Goal: Task Accomplishment & Management: Complete application form

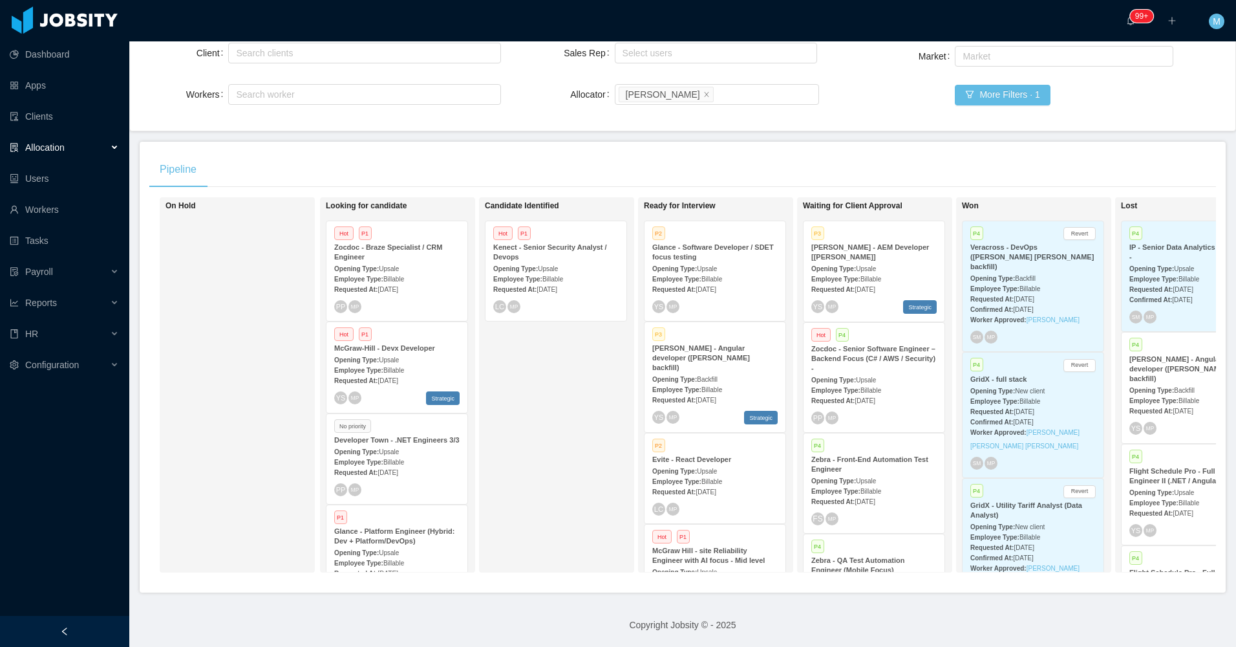
scroll to position [129, 0]
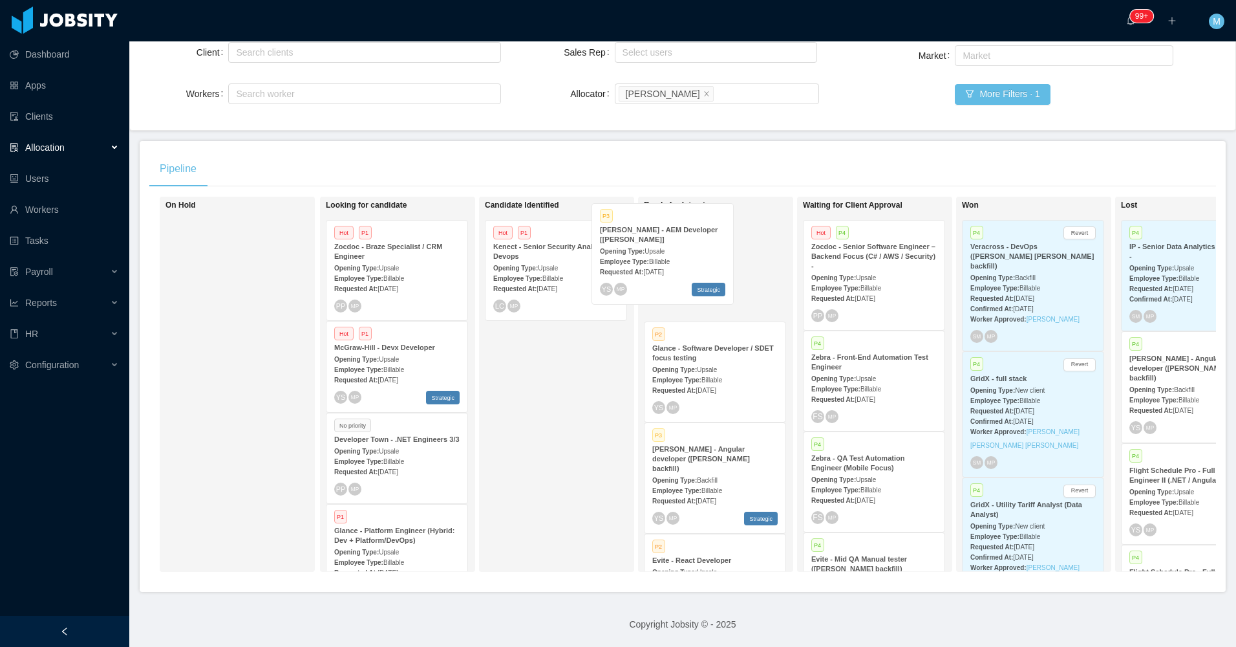
drag, startPoint x: 880, startPoint y: 233, endPoint x: 680, endPoint y: 219, distance: 200.3
click at [680, 219] on div "On Hold Looking for candidate Hot P1 Zocdoc - Braze Specialist / CRM Engineer O…" at bounding box center [682, 389] width 1067 height 385
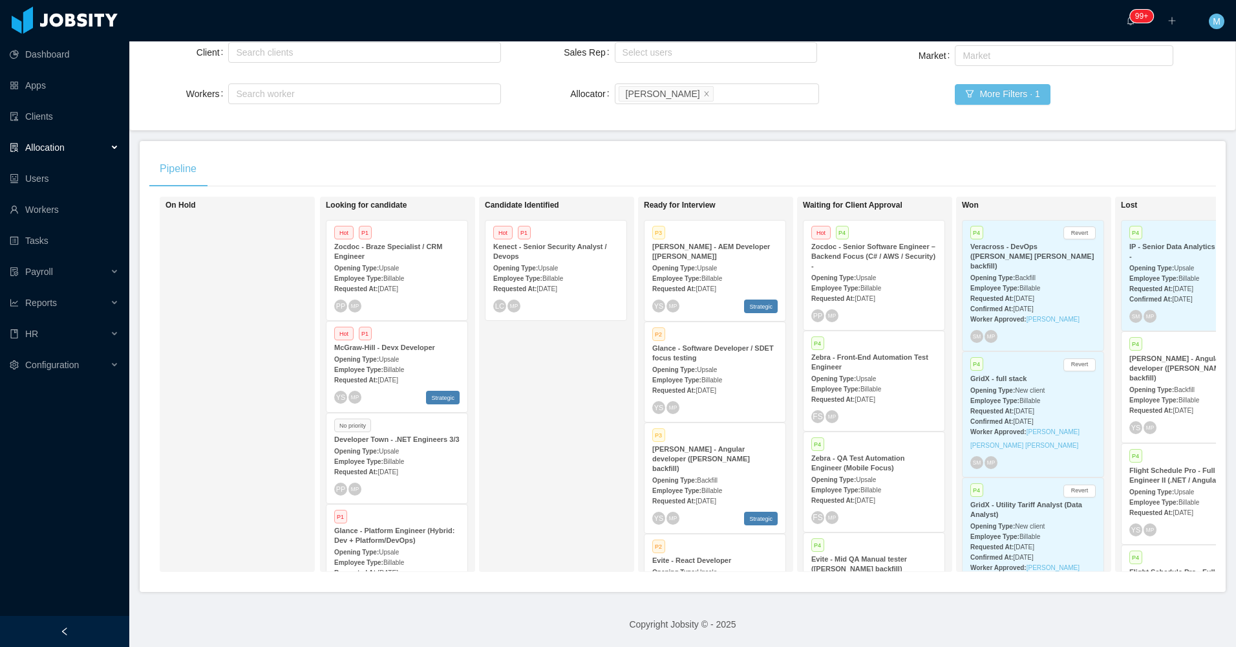
click at [716, 285] on span "Jul 5th, 2025" at bounding box center [706, 288] width 20 height 7
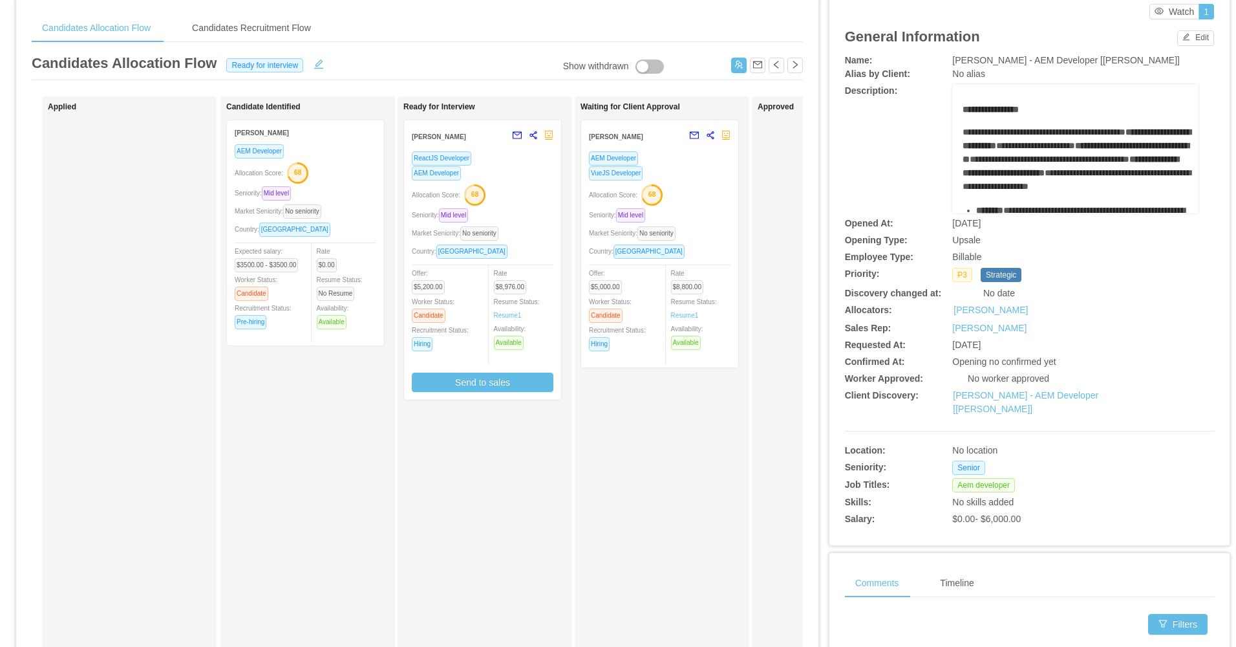
scroll to position [65, 0]
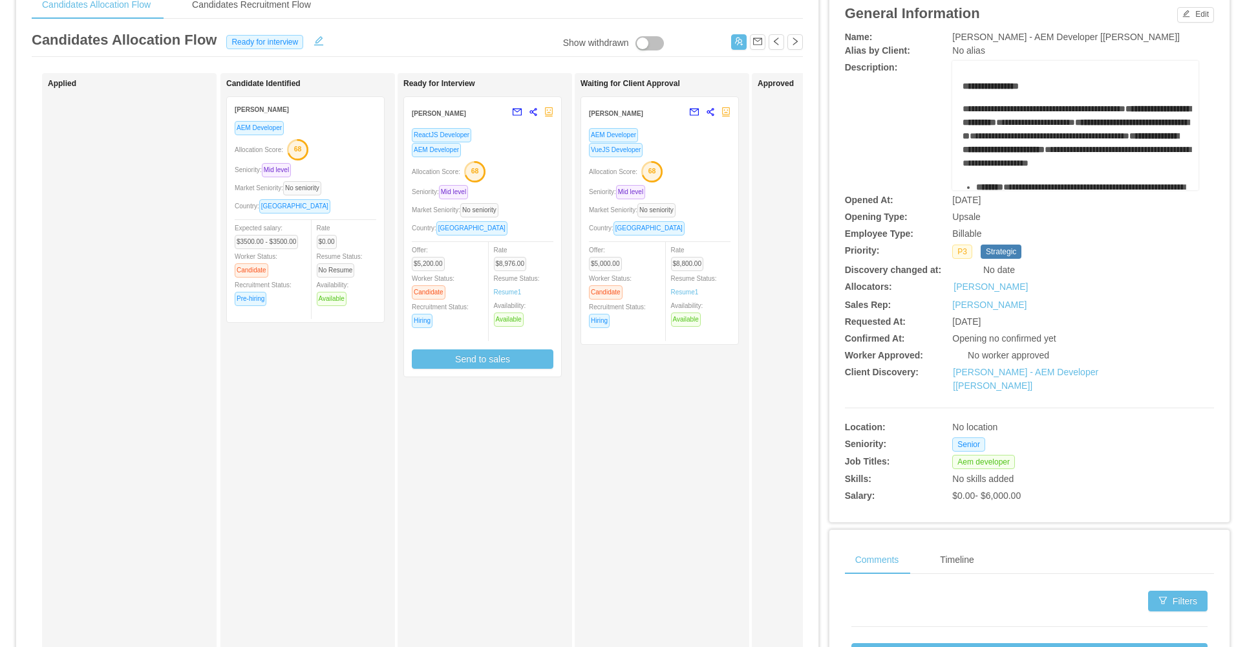
click at [712, 226] on div "Country: Costa Rica" at bounding box center [660, 227] width 142 height 15
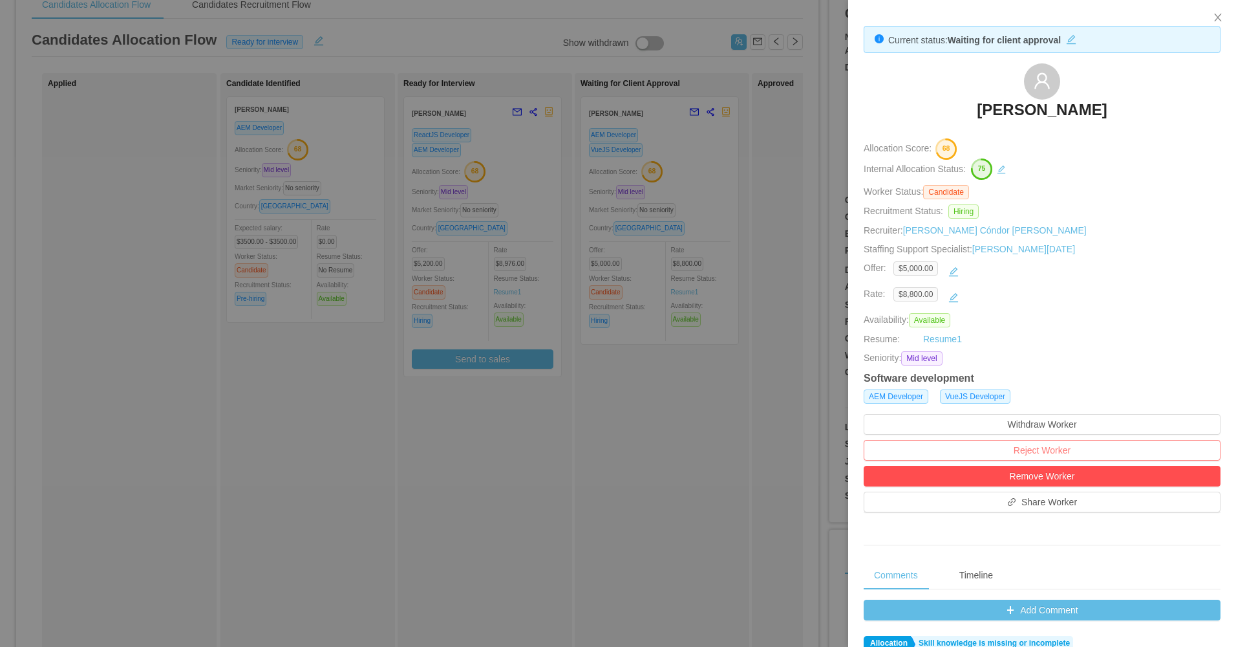
click at [1021, 444] on button "Reject Worker" at bounding box center [1042, 450] width 357 height 21
click at [1057, 412] on button "Reject" at bounding box center [1066, 413] width 36 height 16
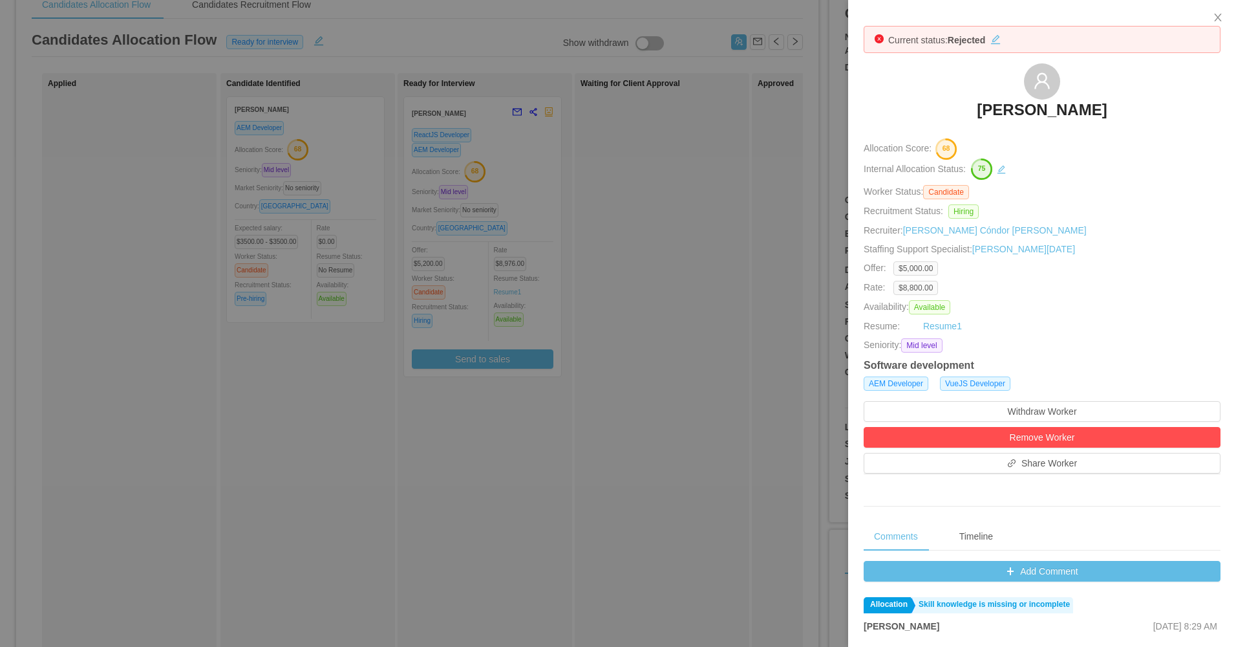
click at [627, 429] on div at bounding box center [618, 323] width 1236 height 647
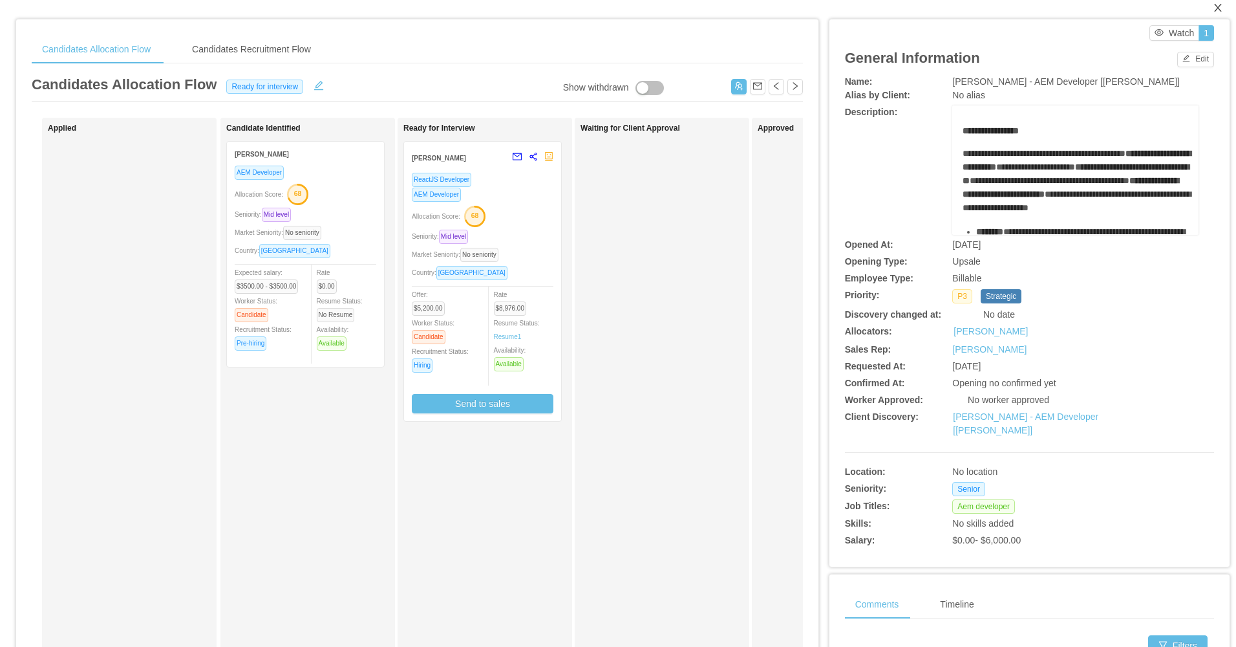
scroll to position [0, 0]
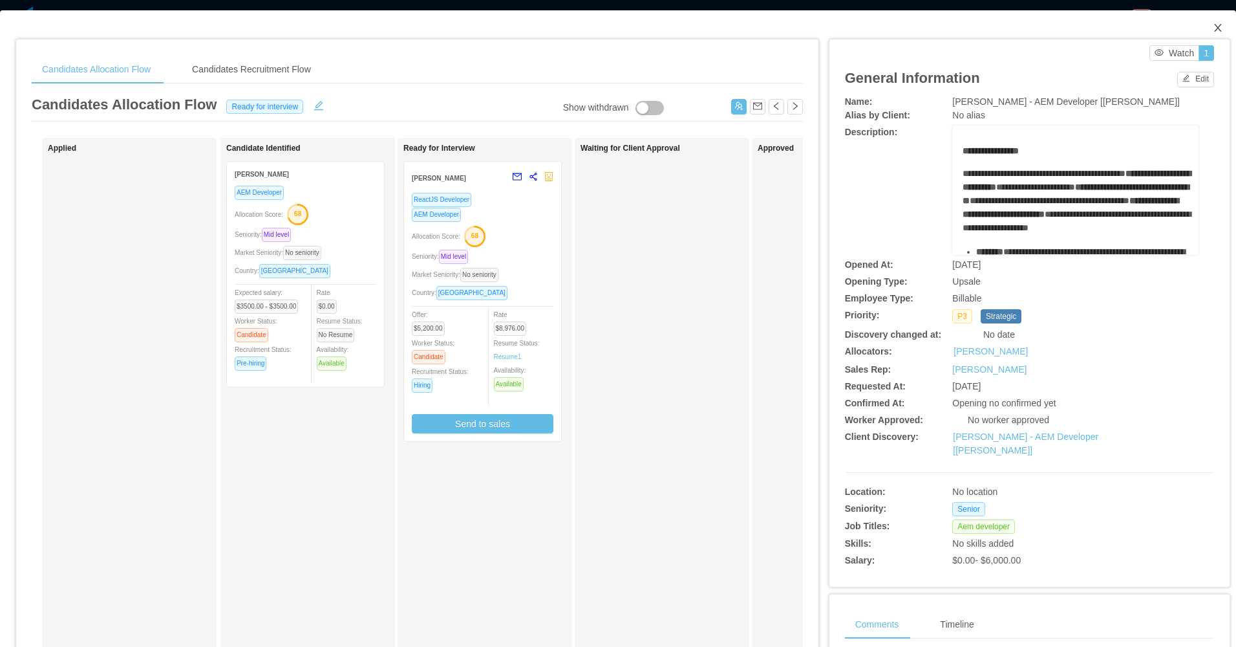
click at [1213, 30] on icon "icon: close" at bounding box center [1218, 28] width 10 height 10
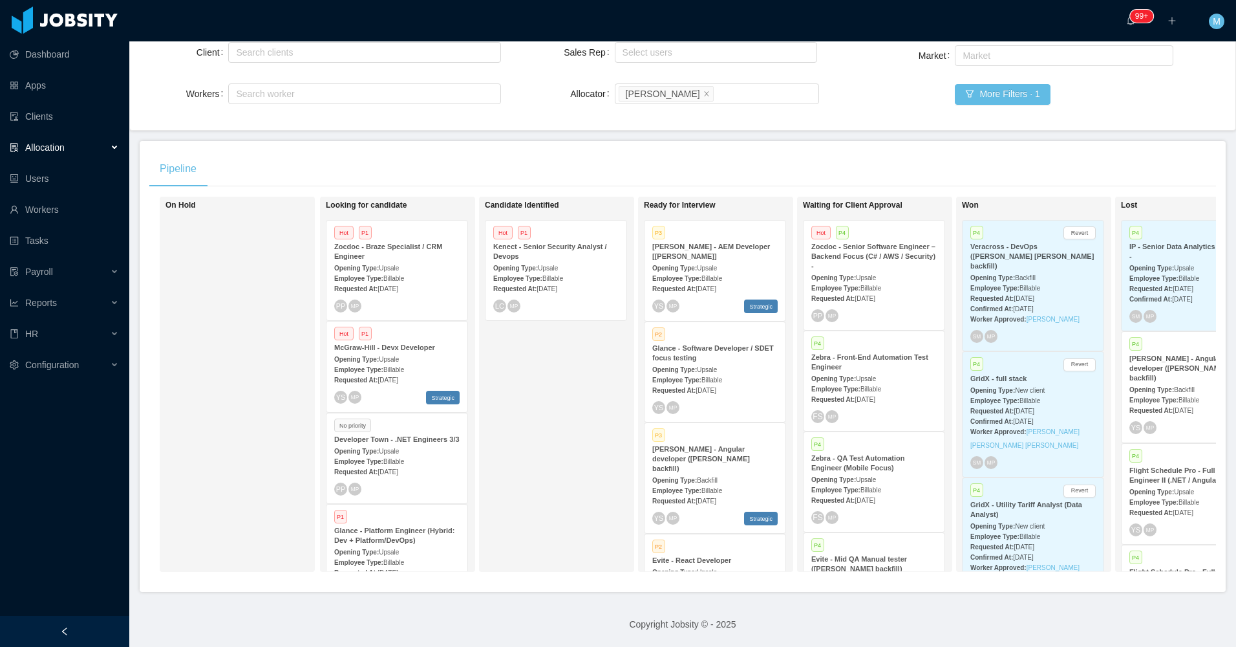
scroll to position [1207, 0]
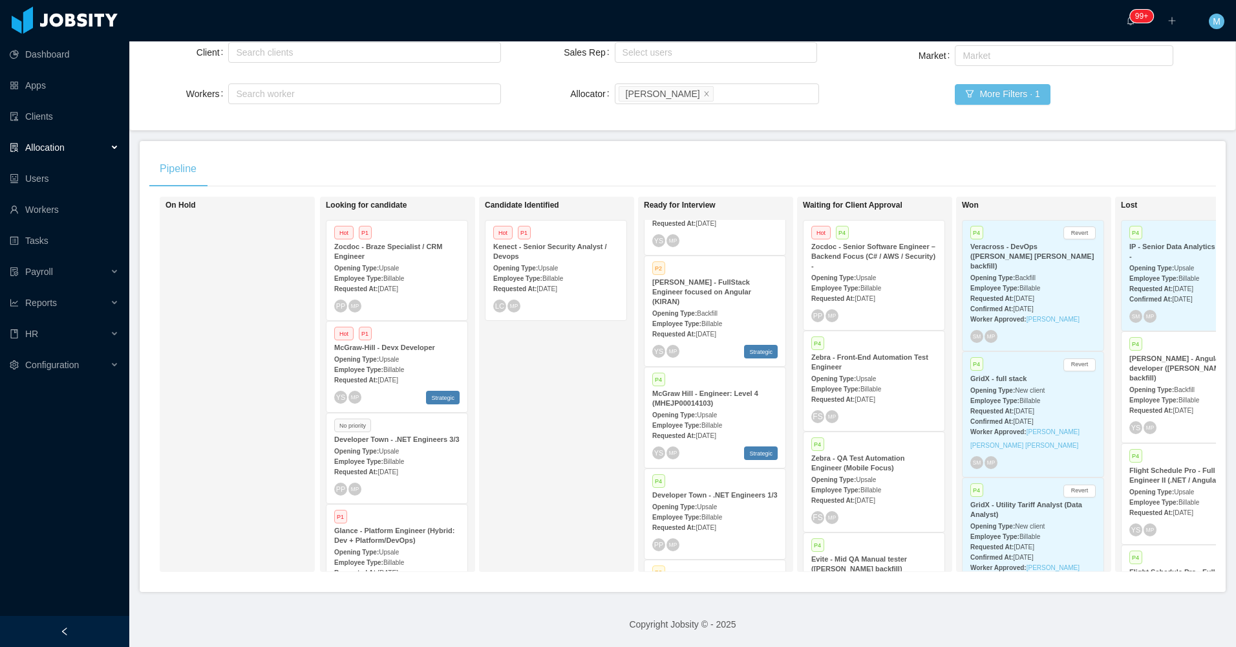
click at [740, 428] on div "Requested At: Aug 20th, 2025" at bounding box center [714, 435] width 125 height 14
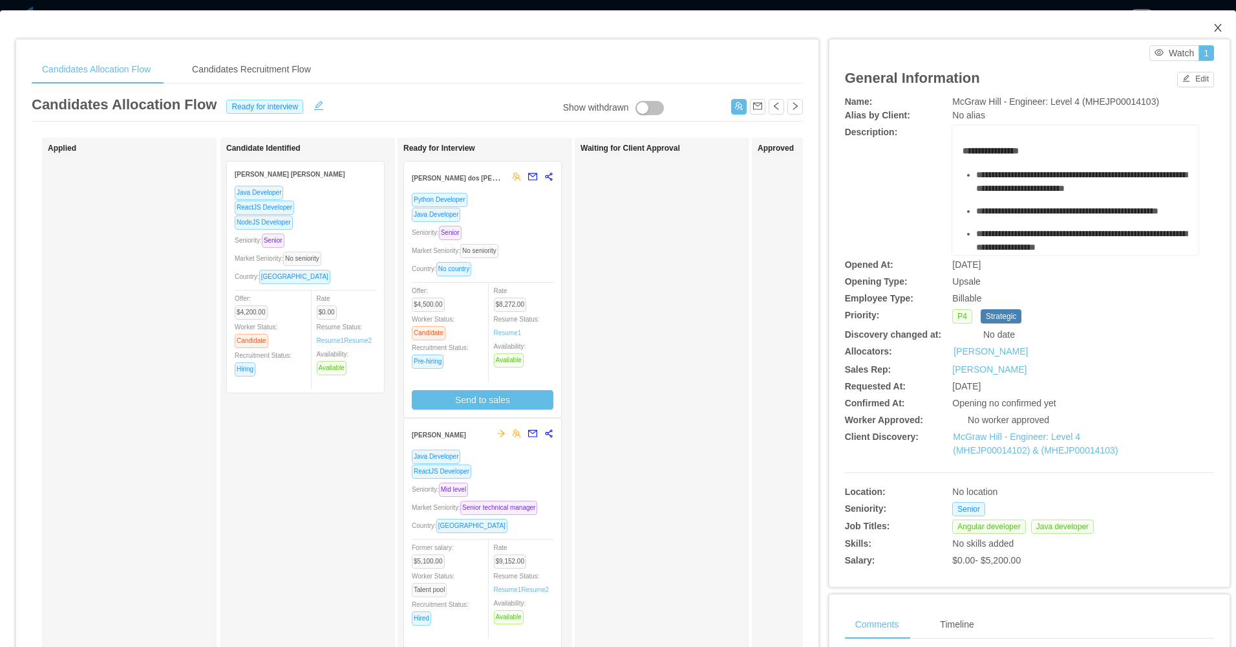
click at [1213, 26] on icon "icon: close" at bounding box center [1218, 28] width 10 height 10
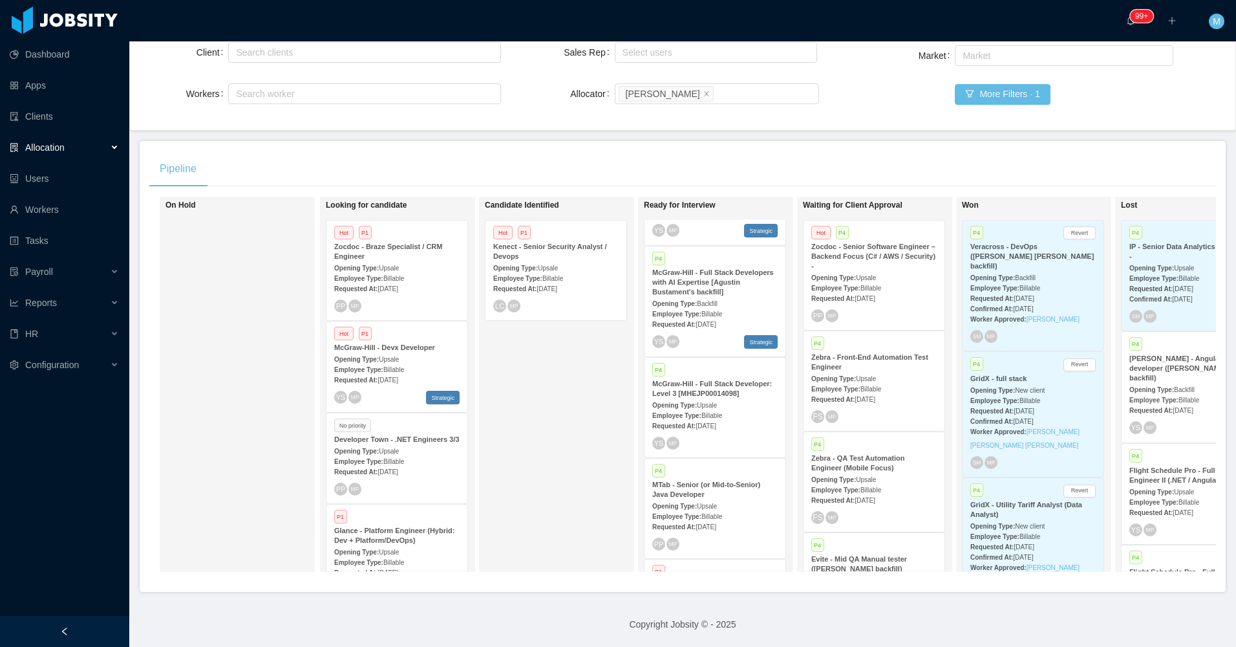
scroll to position [783, 0]
click at [699, 422] on span "Aug 20th, 2025" at bounding box center [706, 425] width 20 height 7
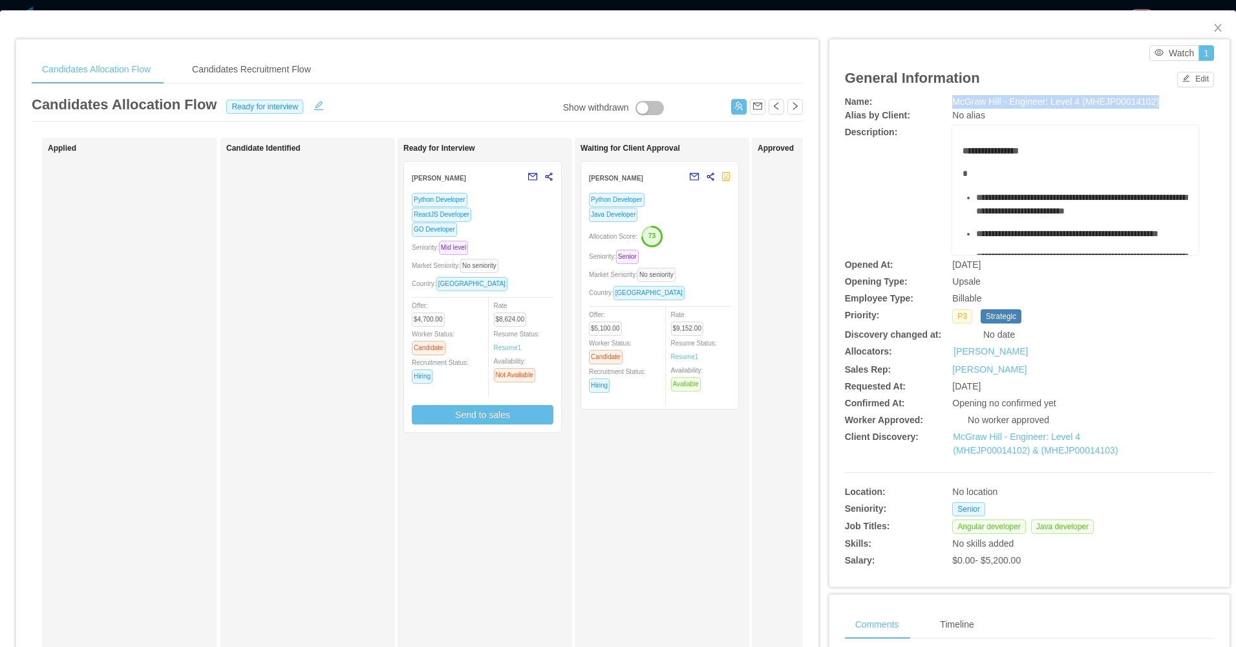
drag, startPoint x: 940, startPoint y: 102, endPoint x: 1145, endPoint y: 104, distance: 205.0
click at [1145, 104] on div "Name: McGraw Hill - Engineer: Level 4 (MHEJP00014102)" at bounding box center [1029, 102] width 369 height 14
copy div "McGraw Hill - Engineer: Level 4 (MHEJP00014102)"
click at [942, 386] on div "Requested At:" at bounding box center [906, 387] width 123 height 14
click at [732, 100] on button "button" at bounding box center [739, 107] width 16 height 16
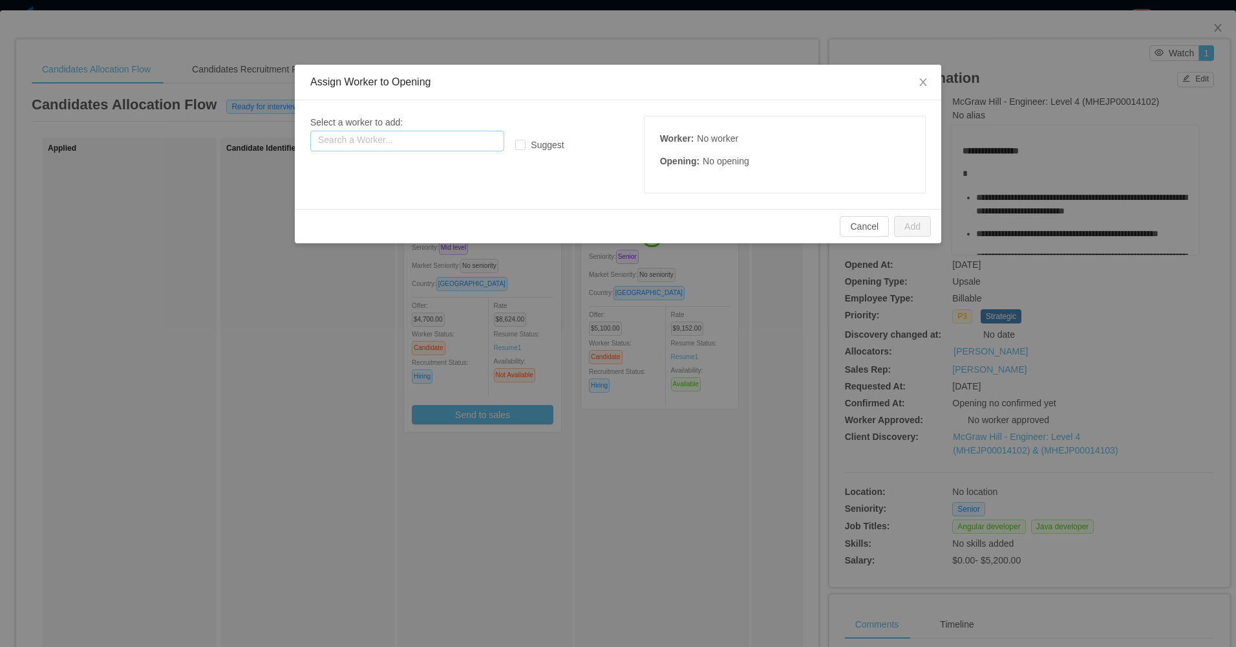
click at [407, 136] on input "text" at bounding box center [407, 141] width 194 height 21
paste input "**********"
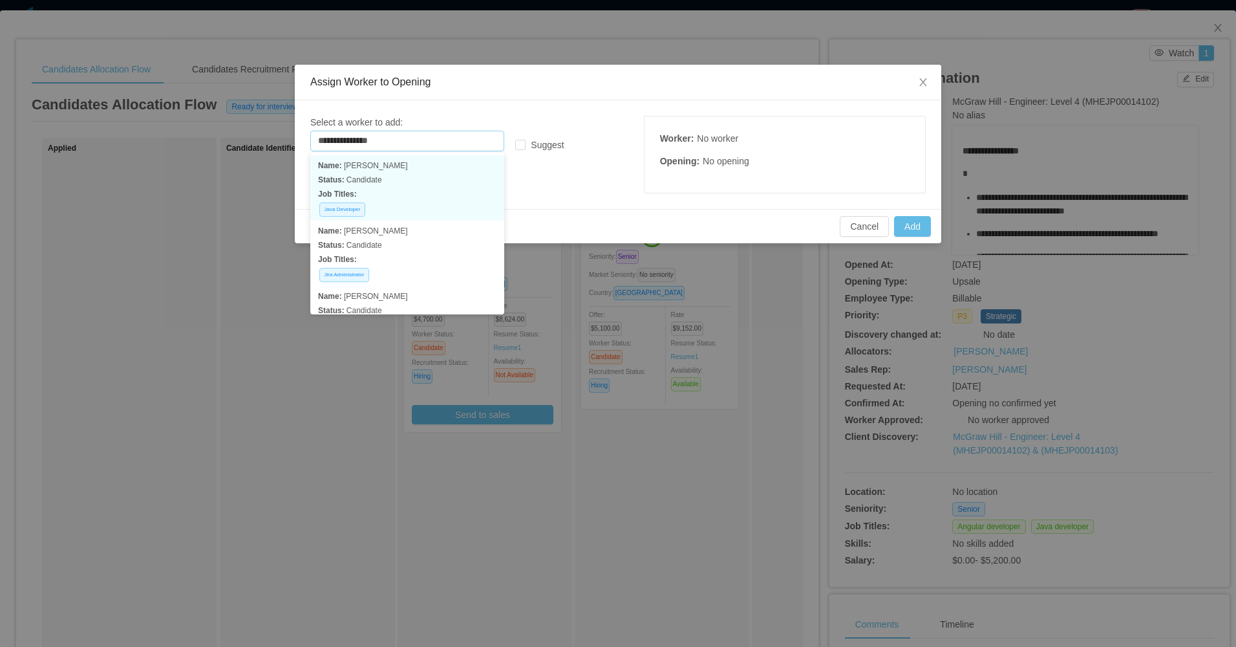
click at [418, 177] on p "Status: Candidate" at bounding box center [407, 180] width 178 height 14
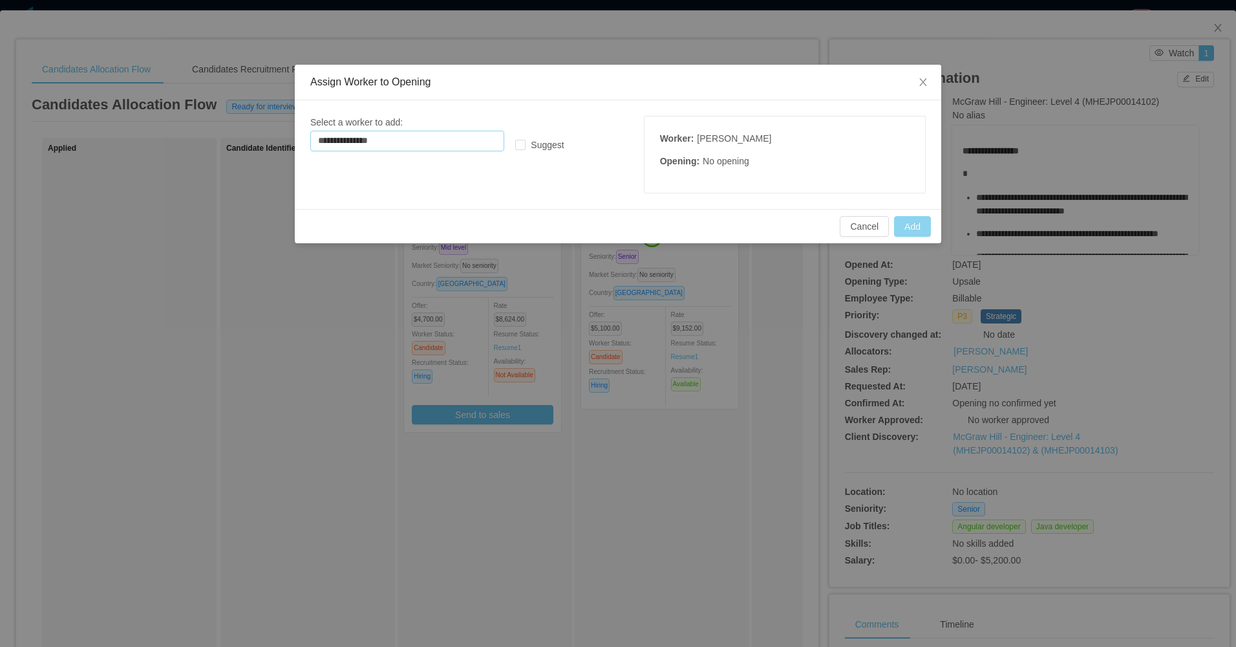
type input "**********"
click at [918, 229] on button "Add" at bounding box center [912, 226] width 37 height 21
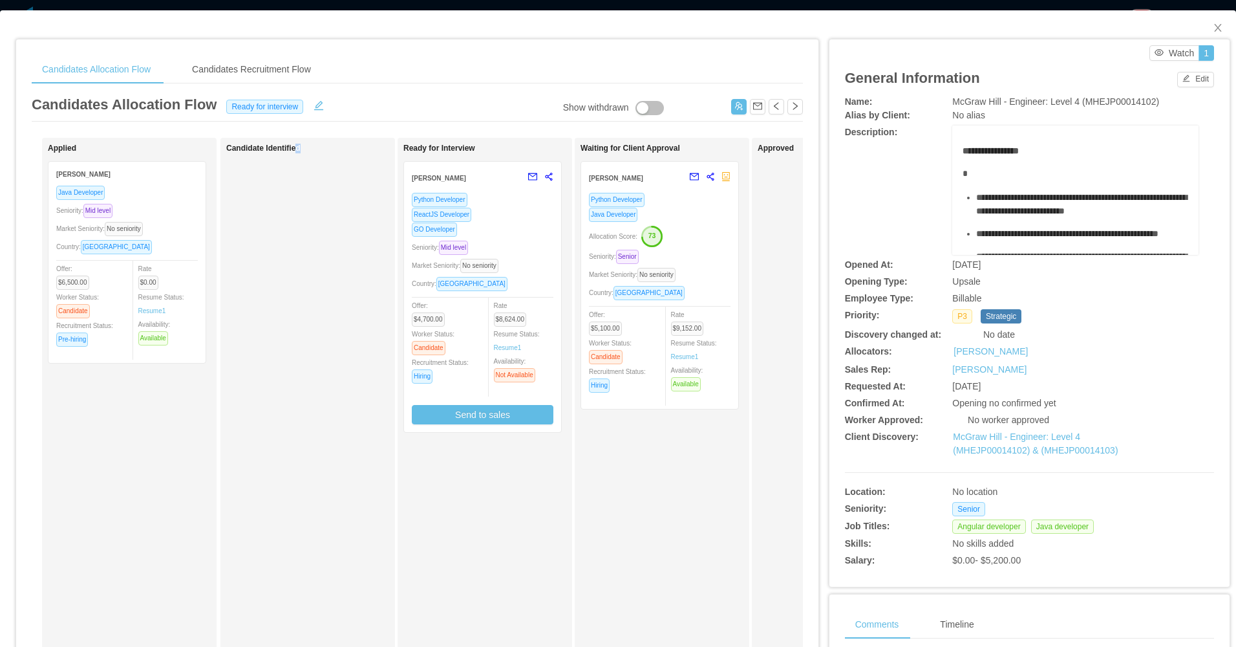
click at [297, 425] on div "Candidate Identified" at bounding box center [316, 461] width 181 height 635
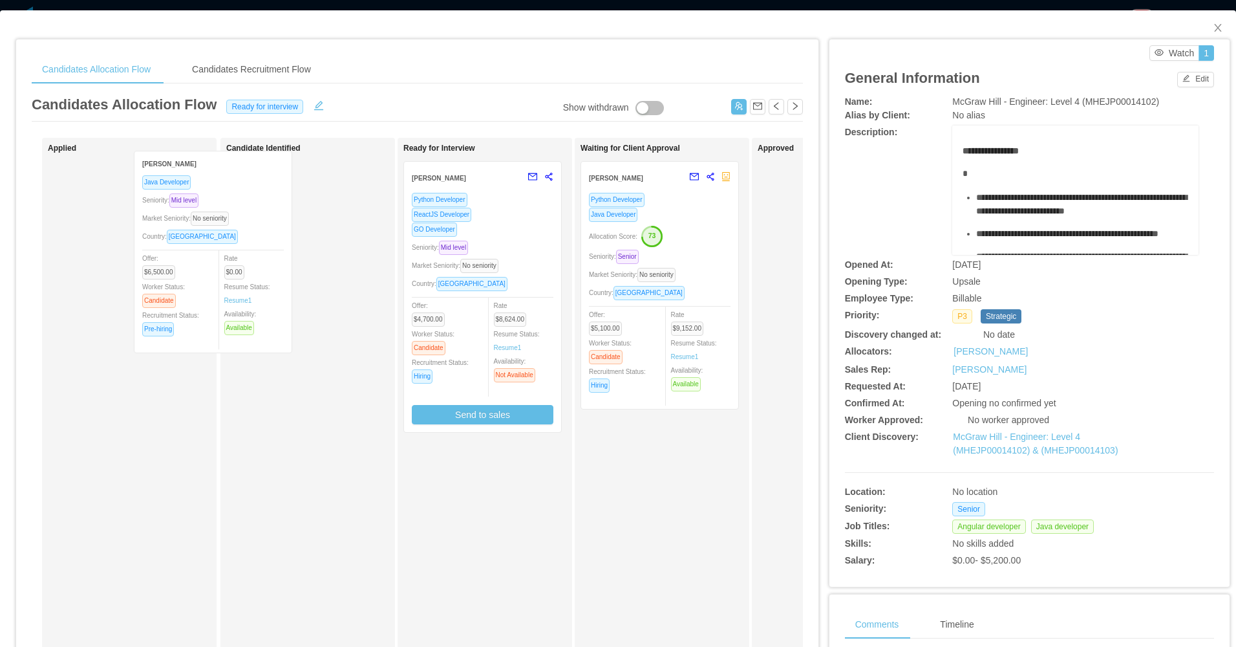
drag, startPoint x: 297, startPoint y: 425, endPoint x: 292, endPoint y: 299, distance: 126.8
click at [283, 301] on div "Applied Matheus Colussi Java Developer Seniority: Mid level Market Seniority: N…" at bounding box center [417, 466] width 771 height 657
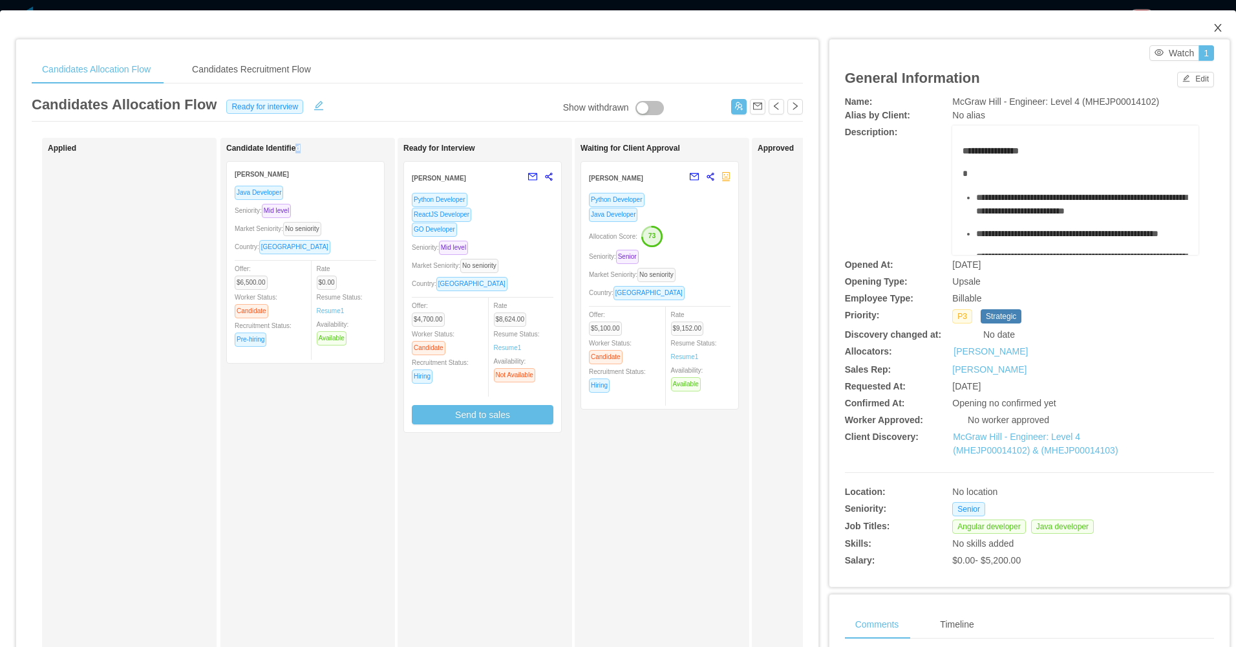
click at [1213, 24] on icon "icon: close" at bounding box center [1218, 28] width 10 height 10
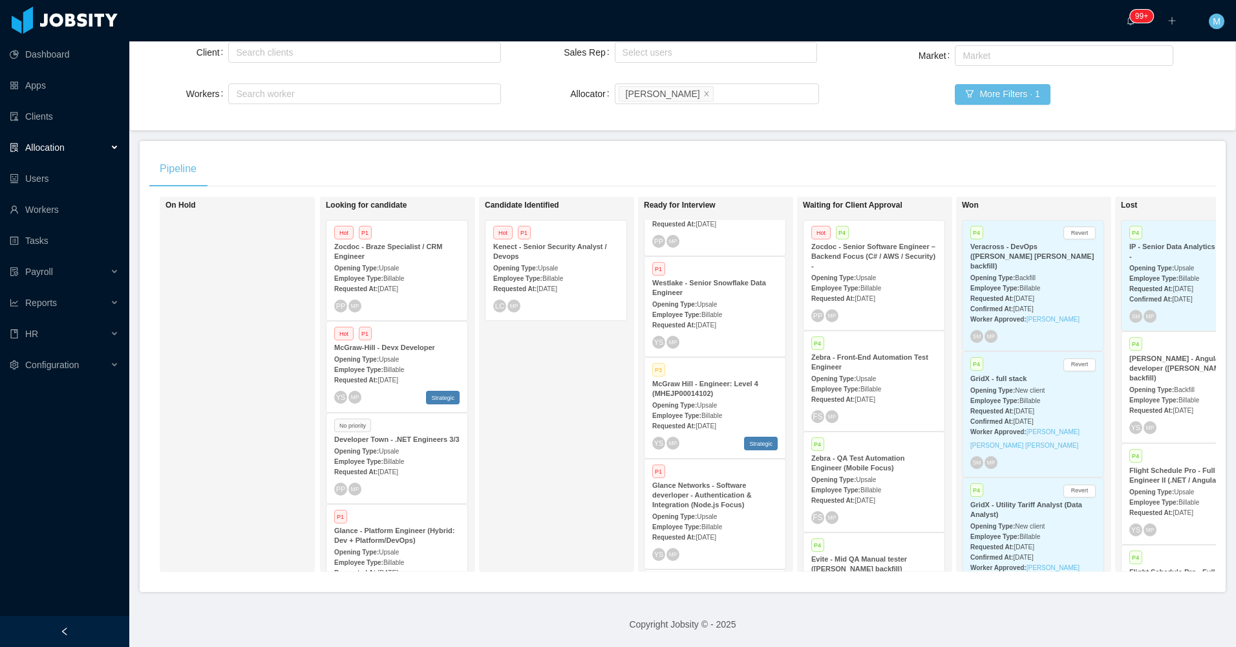
click at [572, 388] on div "Candidate Identified Hot P1 Kenect - Senior Security Analyst / Devops Opening T…" at bounding box center [575, 383] width 181 height 363
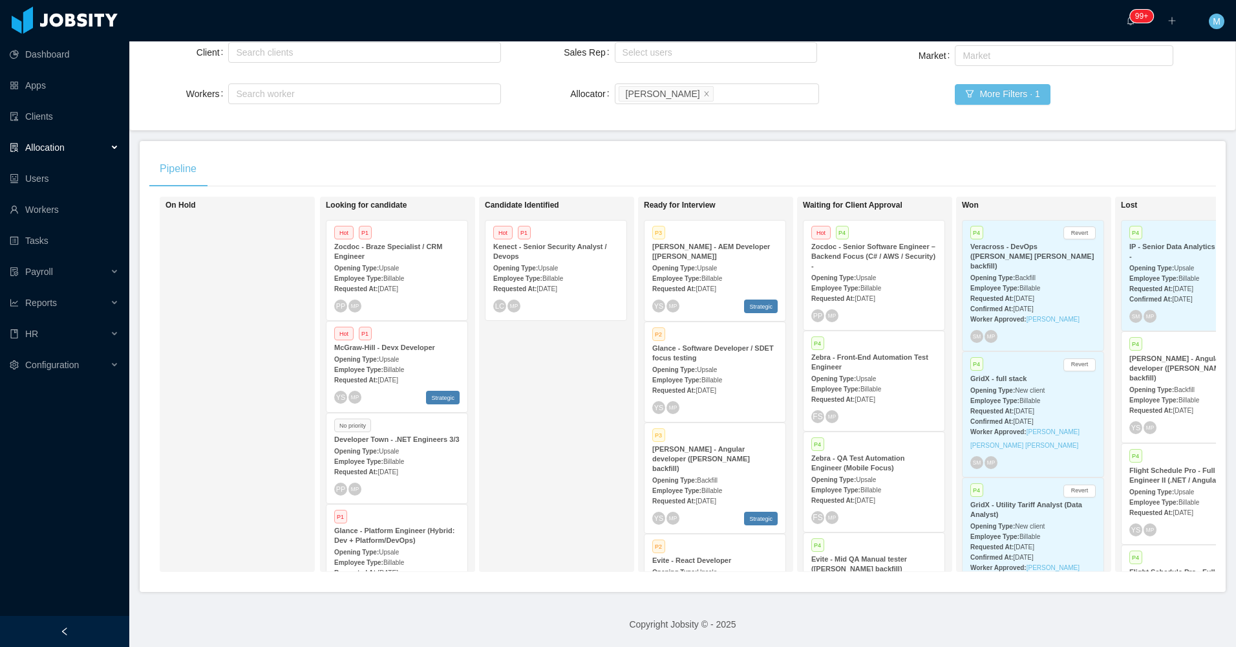
click at [124, 631] on div at bounding box center [64, 631] width 129 height 31
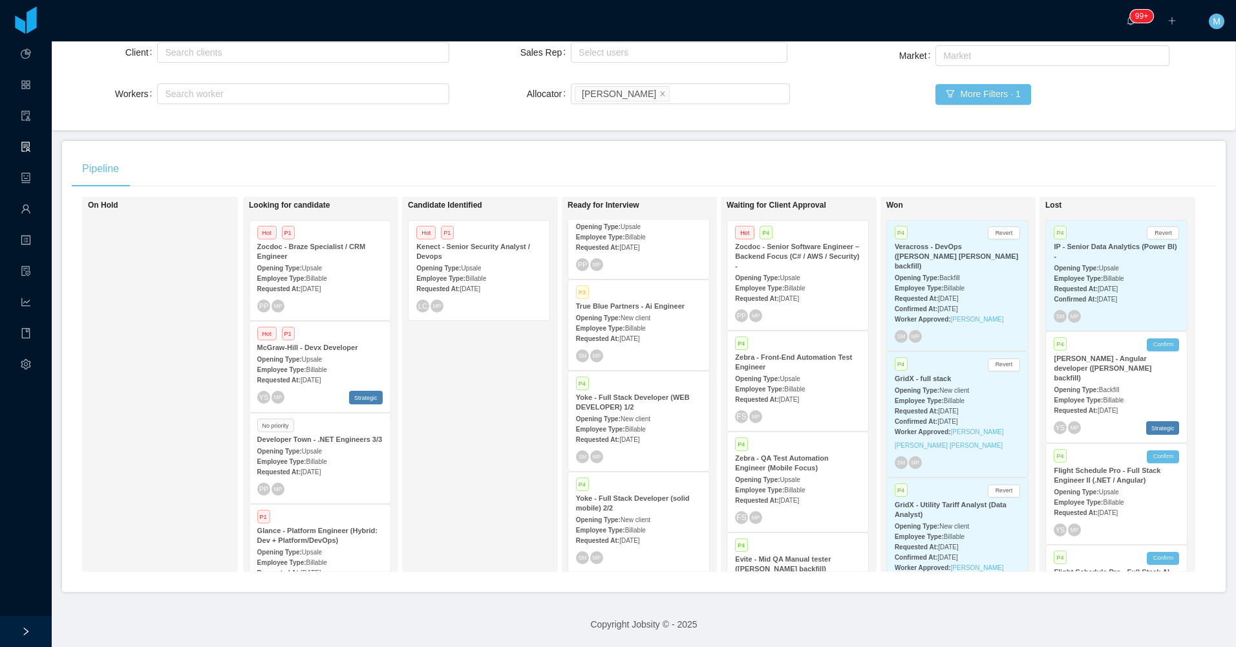
scroll to position [1575, 0]
click at [637, 529] on span "New client" at bounding box center [636, 532] width 30 height 7
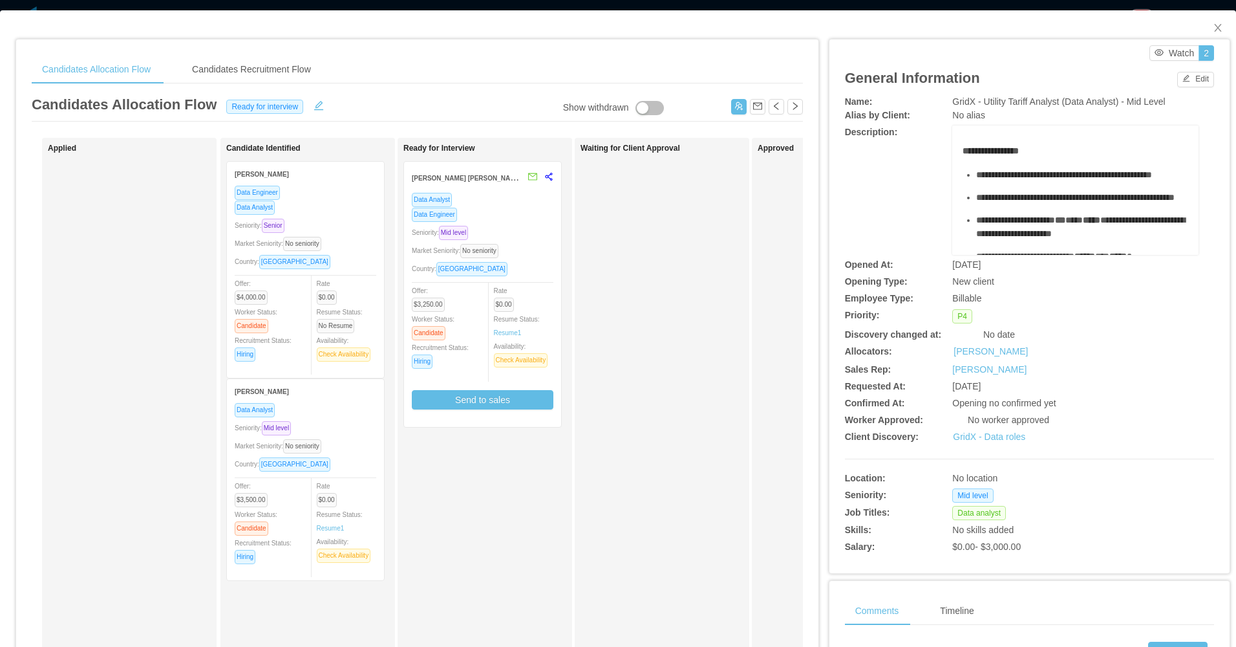
drag, startPoint x: 615, startPoint y: 321, endPoint x: 624, endPoint y: 317, distance: 9.8
click at [623, 317] on div "Waiting for Client Approval" at bounding box center [671, 461] width 181 height 635
click at [1208, 35] on span "Close" at bounding box center [1218, 28] width 36 height 36
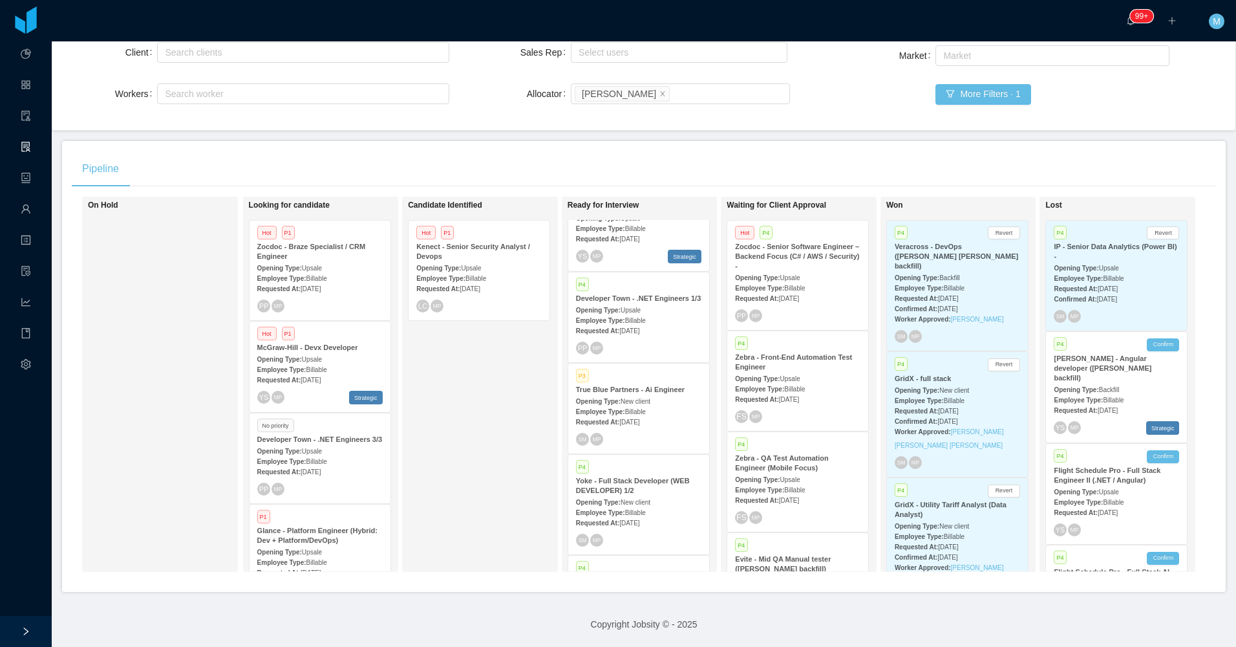
scroll to position [1381, 0]
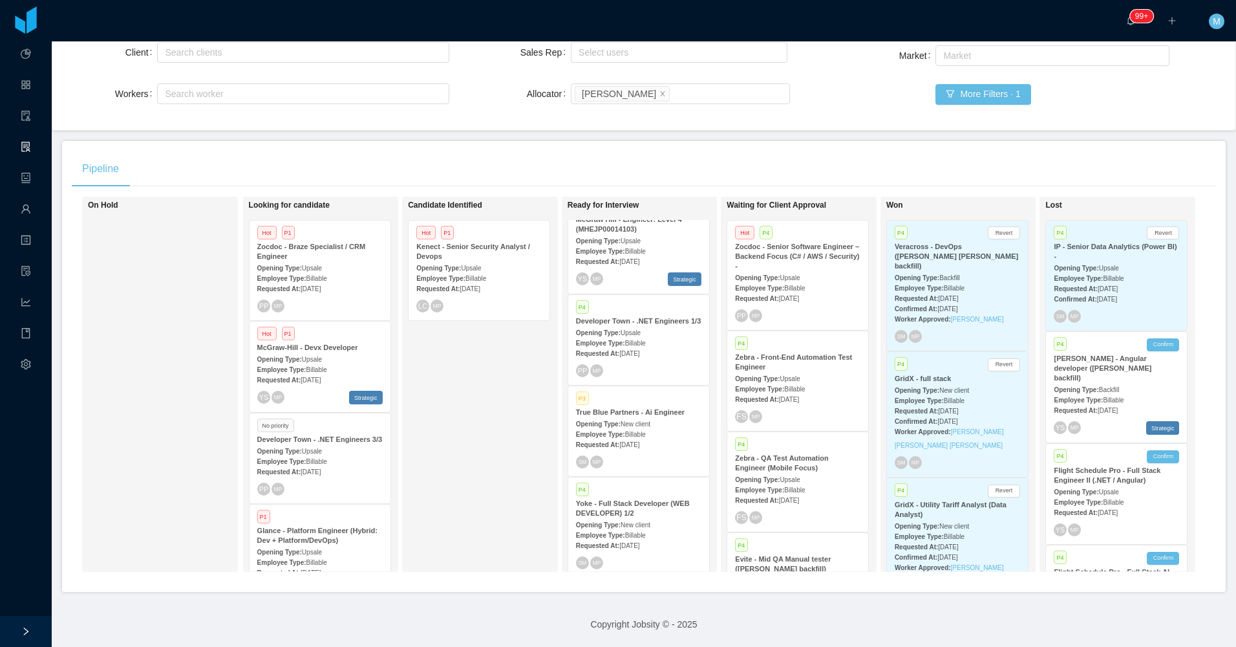
click at [650, 455] on div "SM MP" at bounding box center [638, 461] width 125 height 13
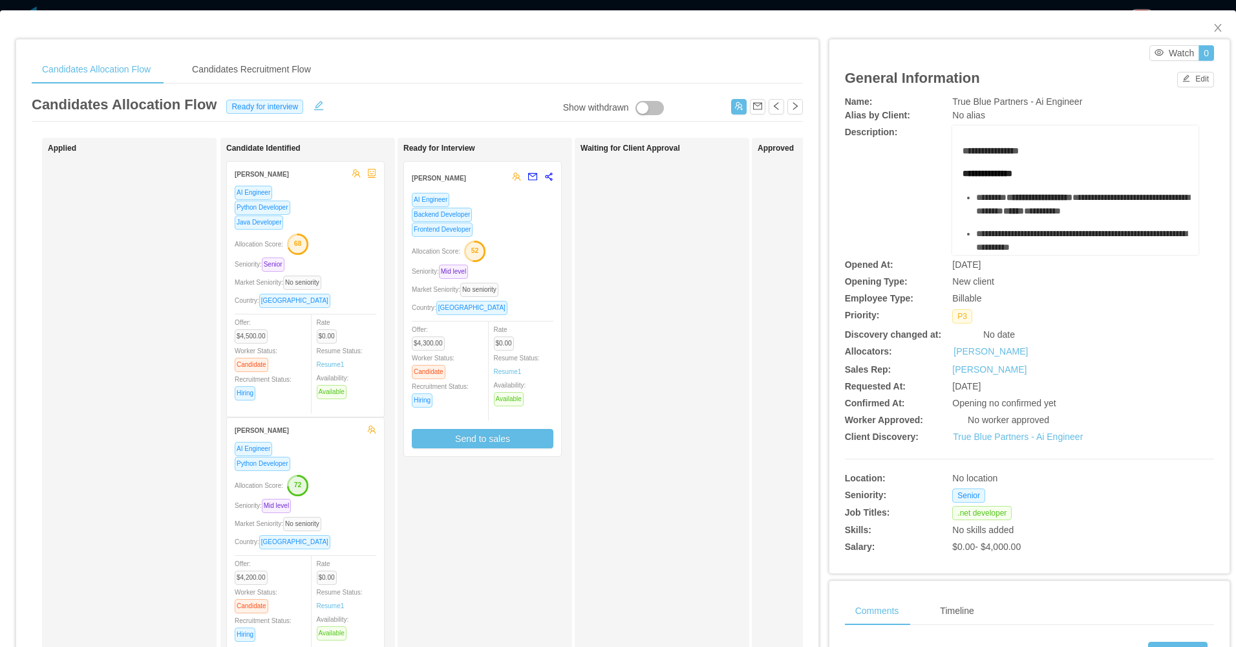
drag, startPoint x: 647, startPoint y: 283, endPoint x: 653, endPoint y: 281, distance: 6.6
click at [653, 281] on div "Waiting for Client Approval" at bounding box center [671, 461] width 181 height 635
click at [1212, 38] on span "Close" at bounding box center [1218, 28] width 36 height 36
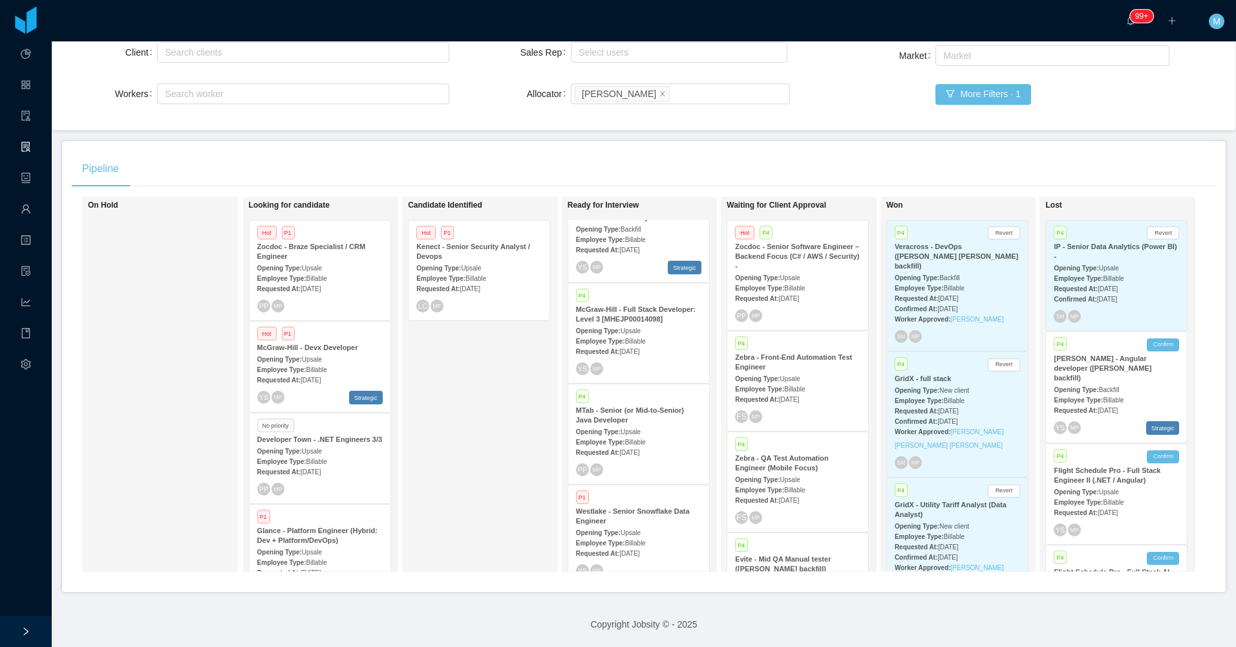
scroll to position [541, 0]
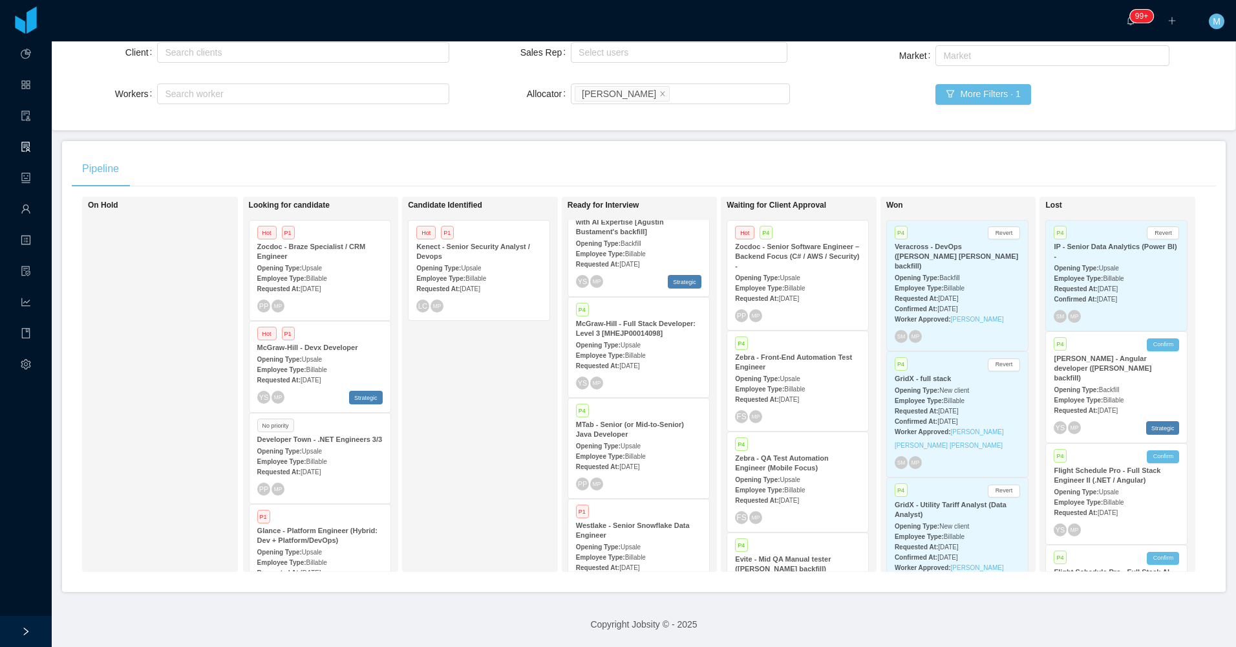
click at [680, 420] on strong "MTab - Senior (or Mid-to-Senior) Java Developer" at bounding box center [630, 428] width 108 height 17
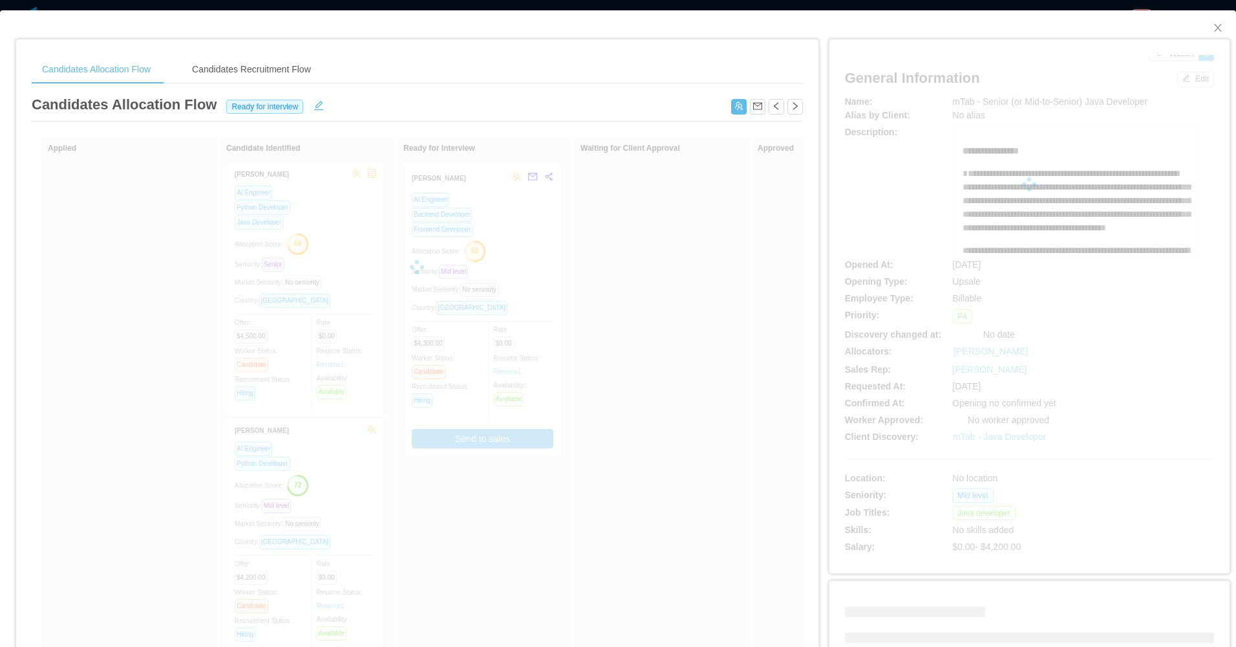
click at [893, 94] on div at bounding box center [1029, 184] width 369 height 259
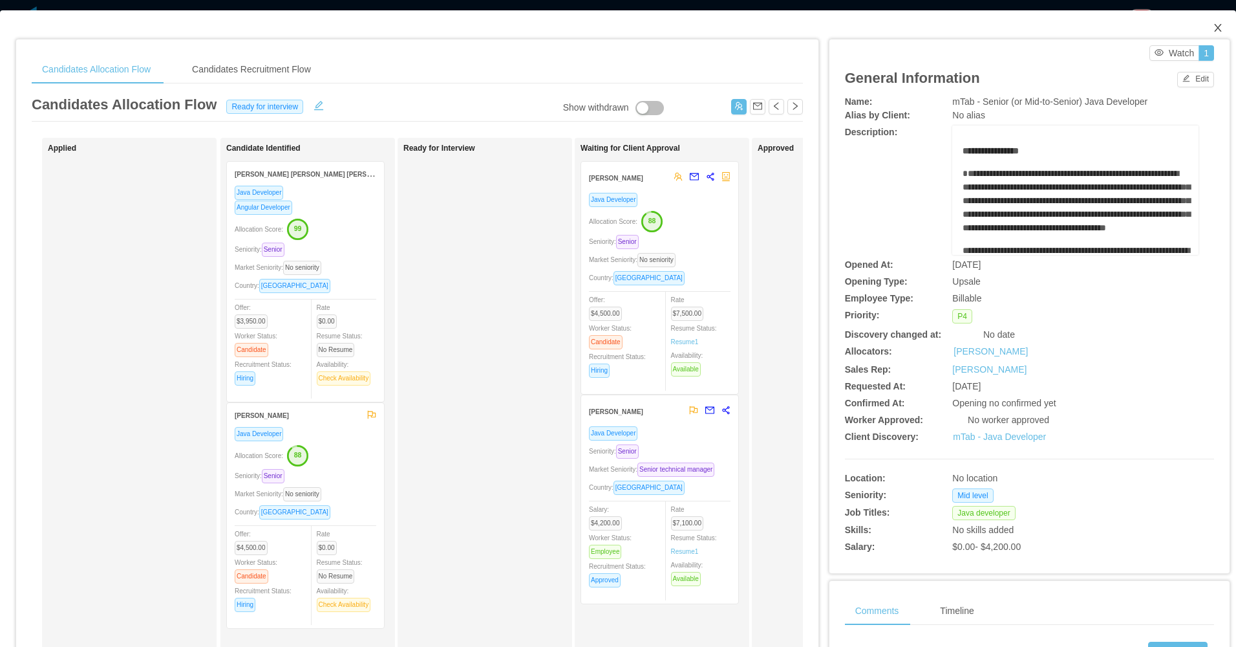
click at [1213, 30] on icon "icon: close" at bounding box center [1218, 28] width 10 height 10
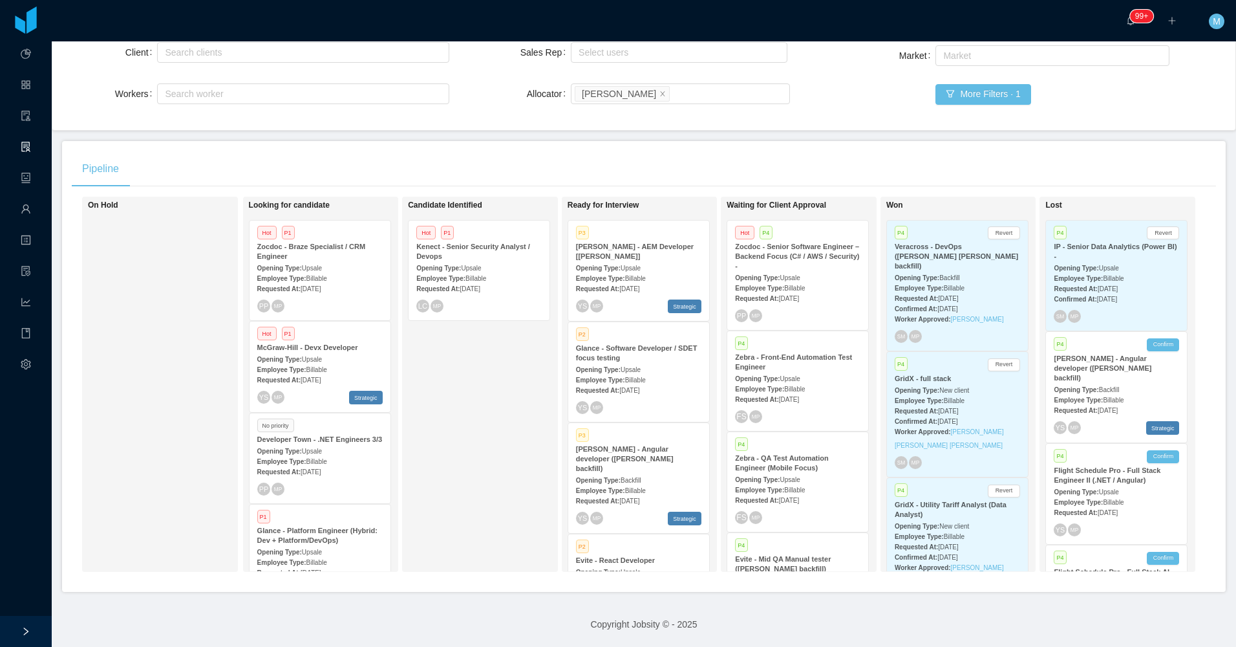
click at [495, 397] on div "Candidate Identified Hot P1 Kenect - Senior Security Analyst / Devops Opening T…" at bounding box center [498, 383] width 181 height 363
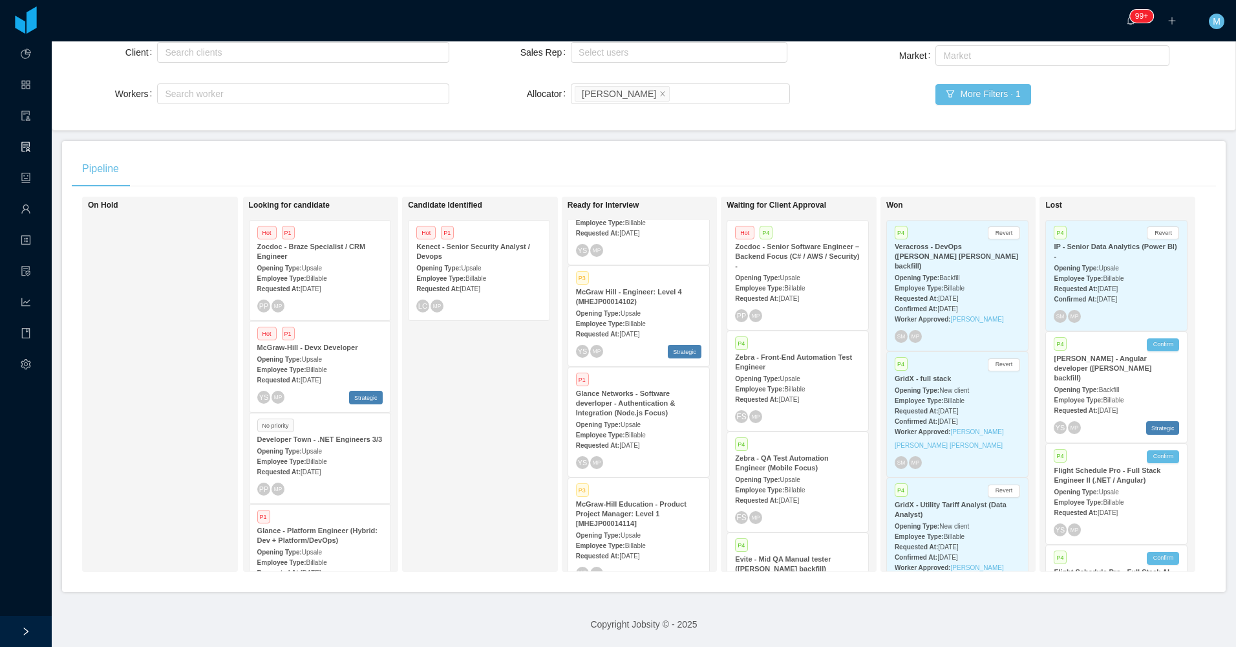
click at [641, 389] on strong "Glance Networks - Software deverloper - Authentication & Integration (Node.js F…" at bounding box center [626, 402] width 100 height 27
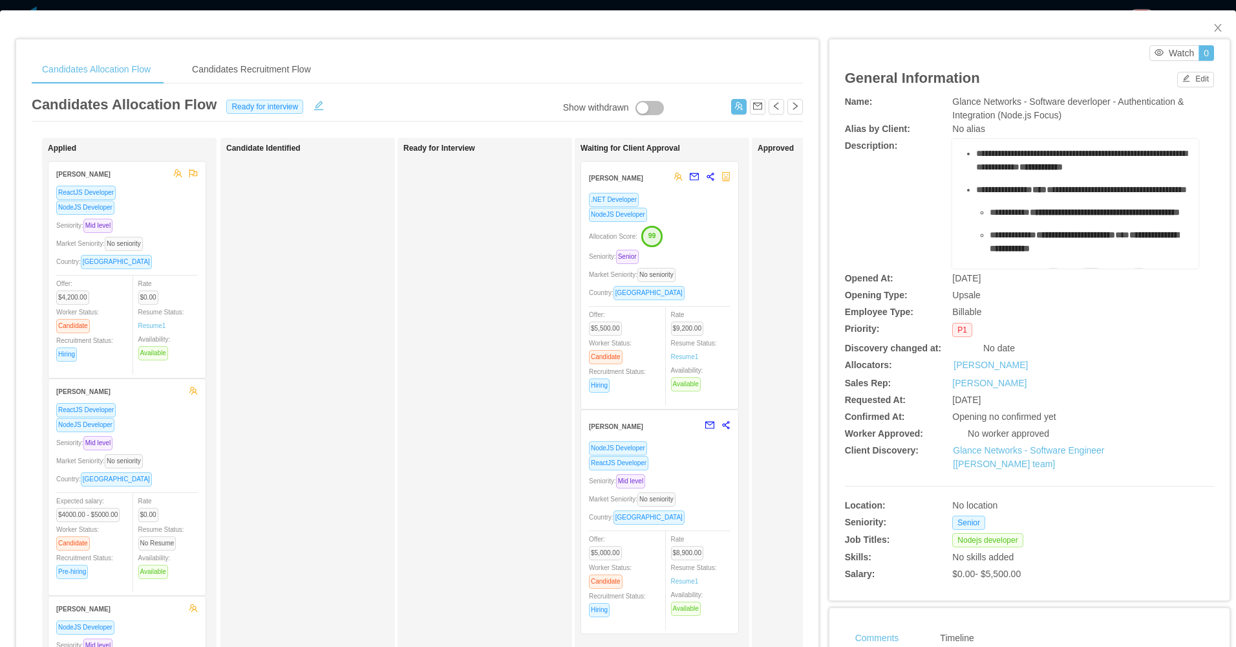
scroll to position [453, 0]
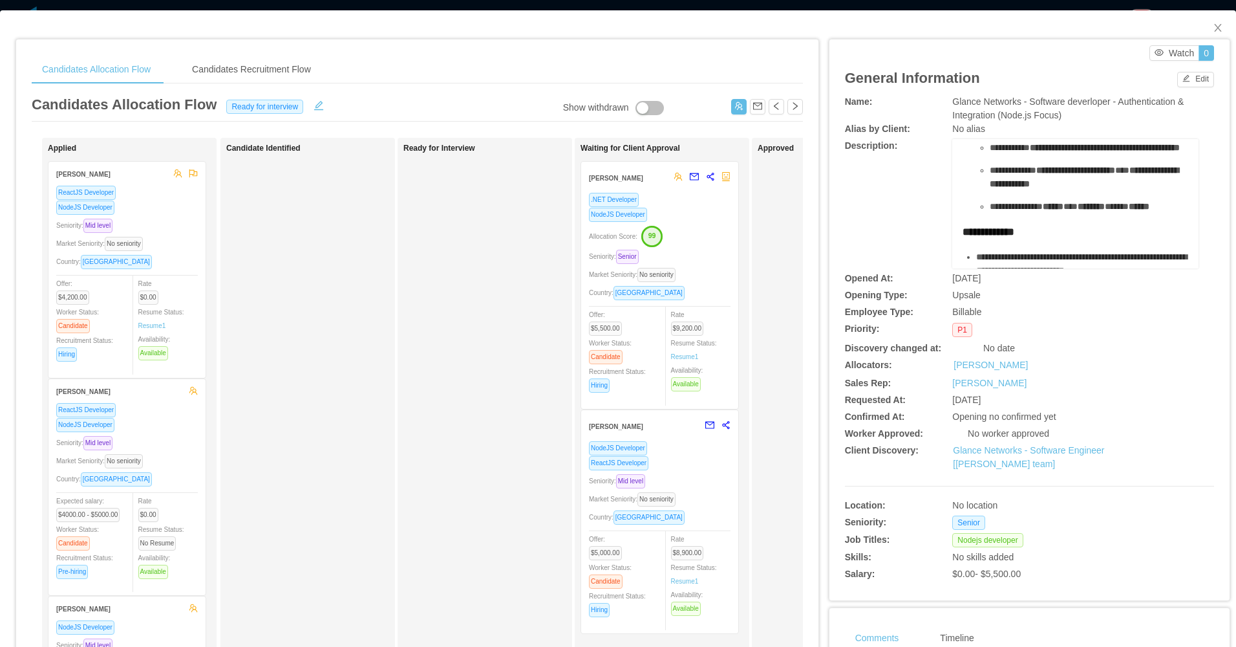
drag, startPoint x: 967, startPoint y: 167, endPoint x: 1060, endPoint y: 192, distance: 96.3
click at [1060, 192] on ul "**********" at bounding box center [1076, 55] width 226 height 317
drag, startPoint x: 1060, startPoint y: 192, endPoint x: 1097, endPoint y: 217, distance: 44.8
click at [1097, 107] on span "**********" at bounding box center [1081, 95] width 211 height 23
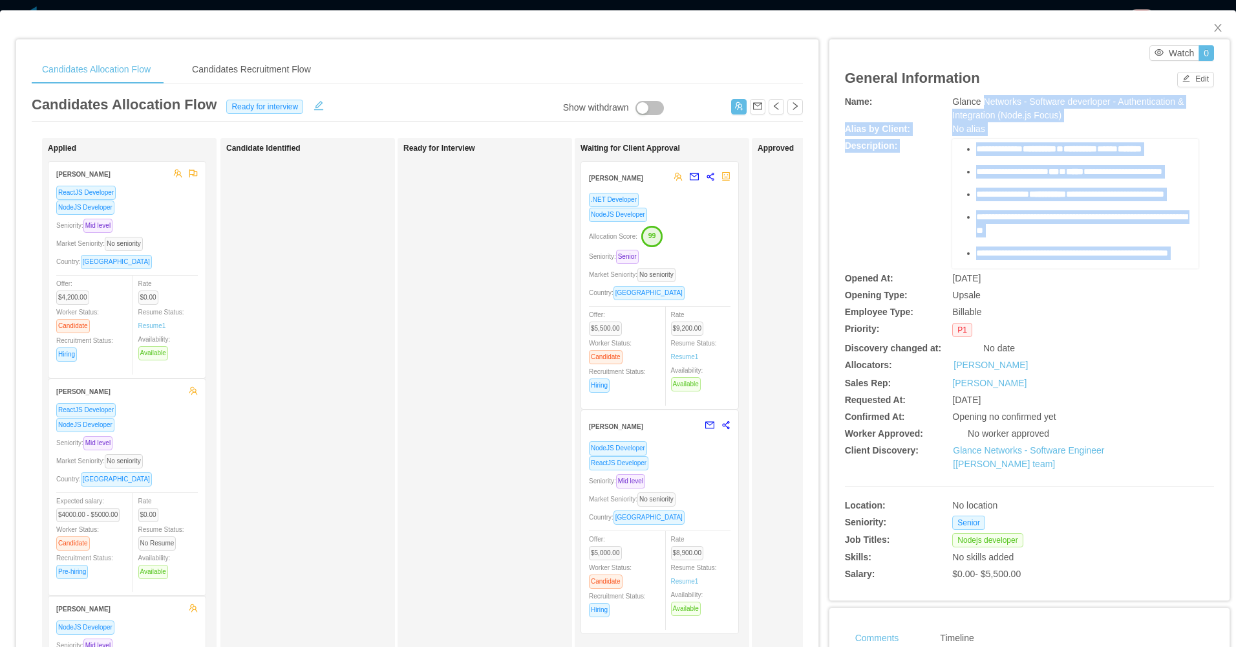
scroll to position [0, 0]
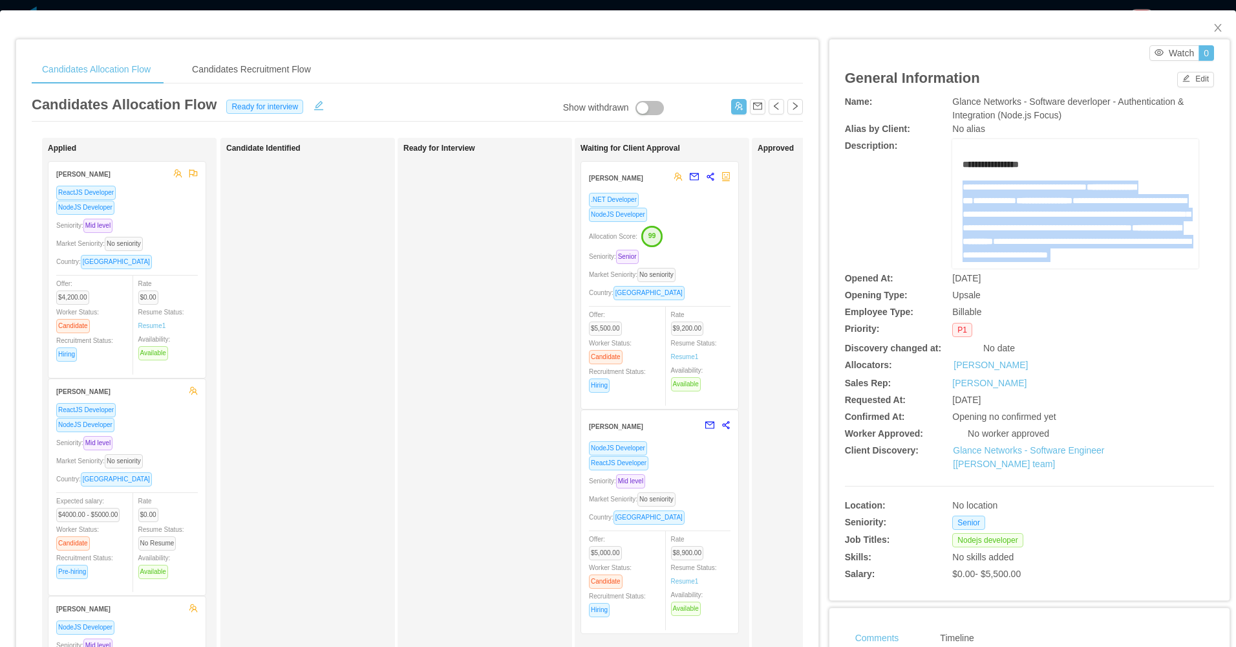
drag, startPoint x: 1114, startPoint y: 210, endPoint x: 957, endPoint y: 180, distance: 159.8
click at [963, 180] on div "**********" at bounding box center [1076, 498] width 226 height 681
copy div "**********"
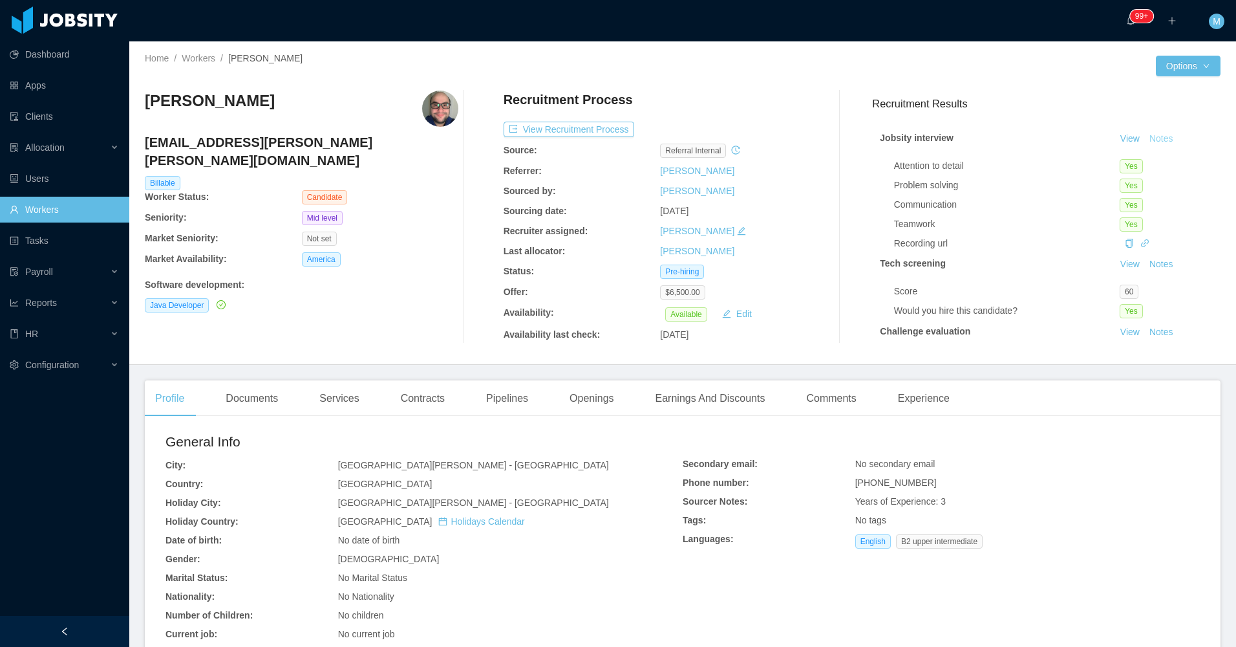
click at [1150, 134] on button "Notes" at bounding box center [1162, 139] width 34 height 16
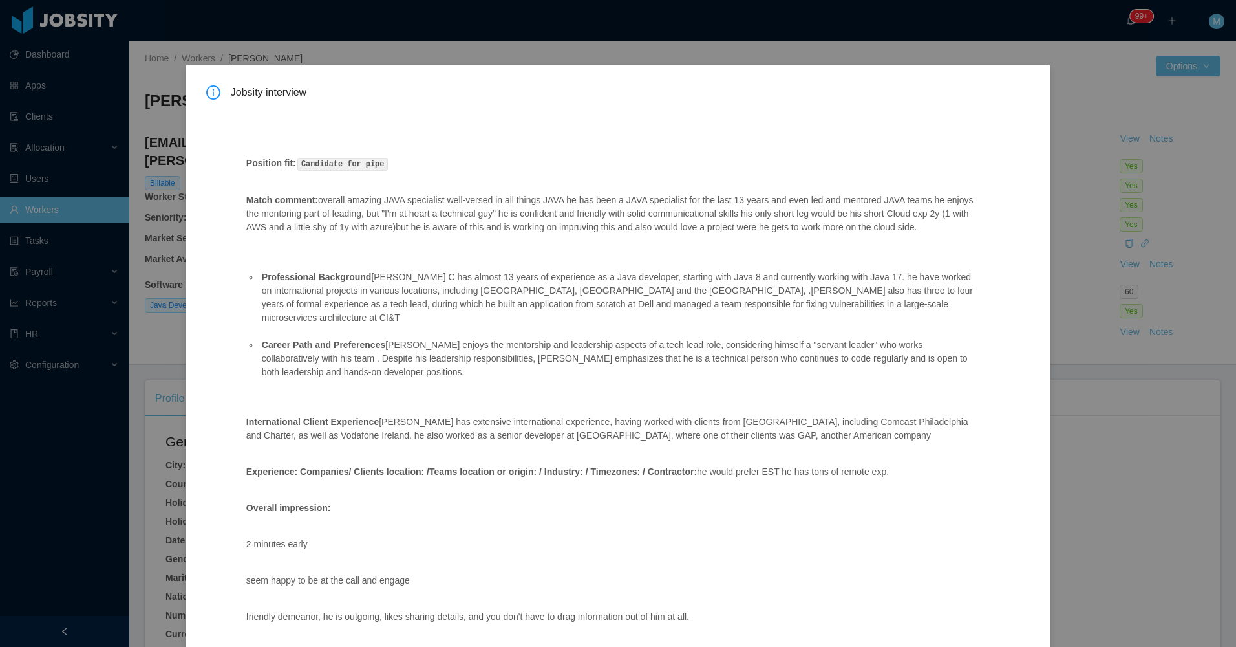
scroll to position [277, 0]
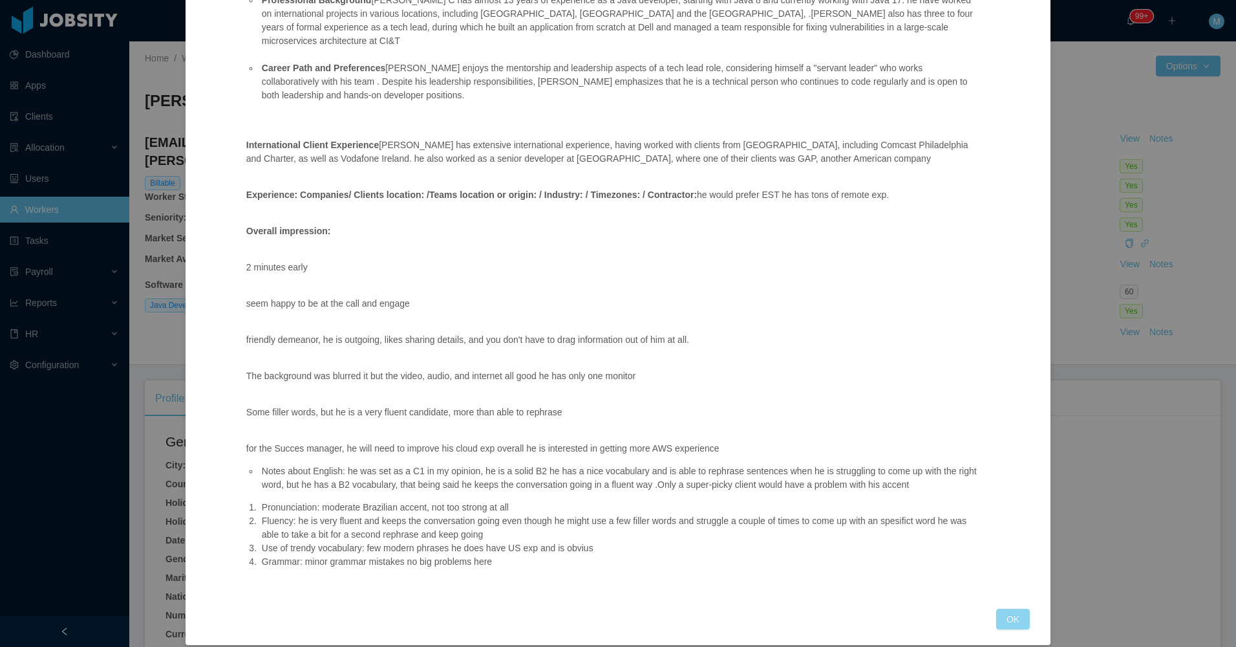
click at [1017, 608] on button "OK" at bounding box center [1013, 618] width 34 height 21
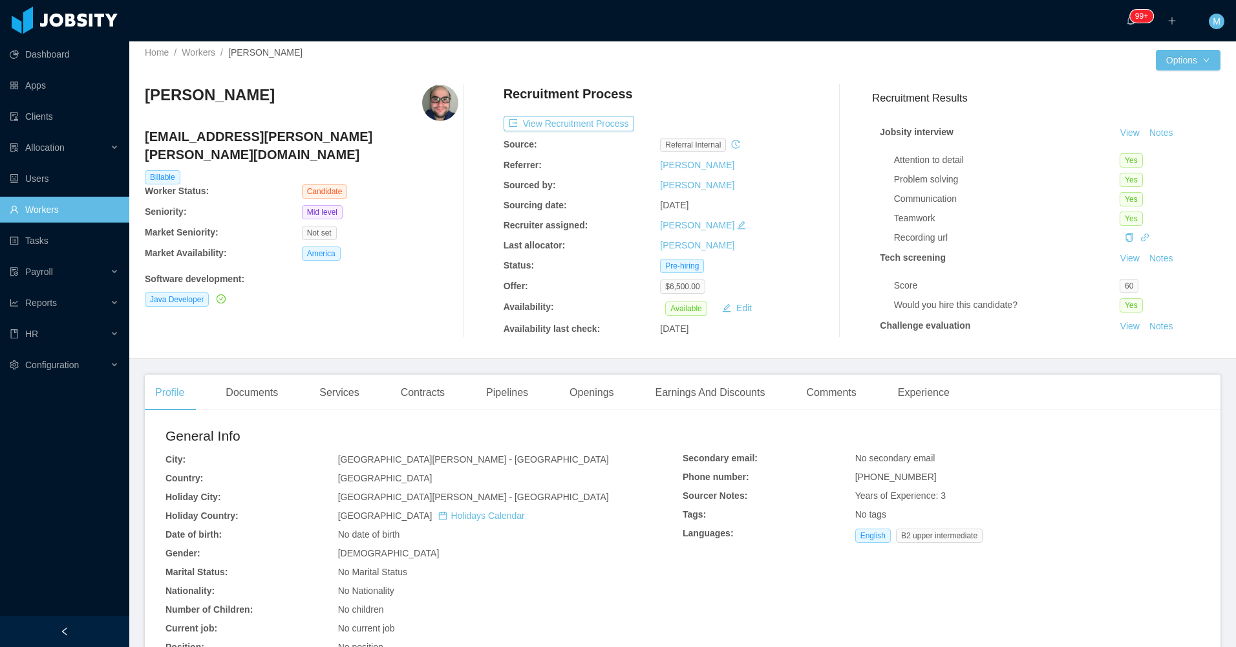
scroll to position [0, 0]
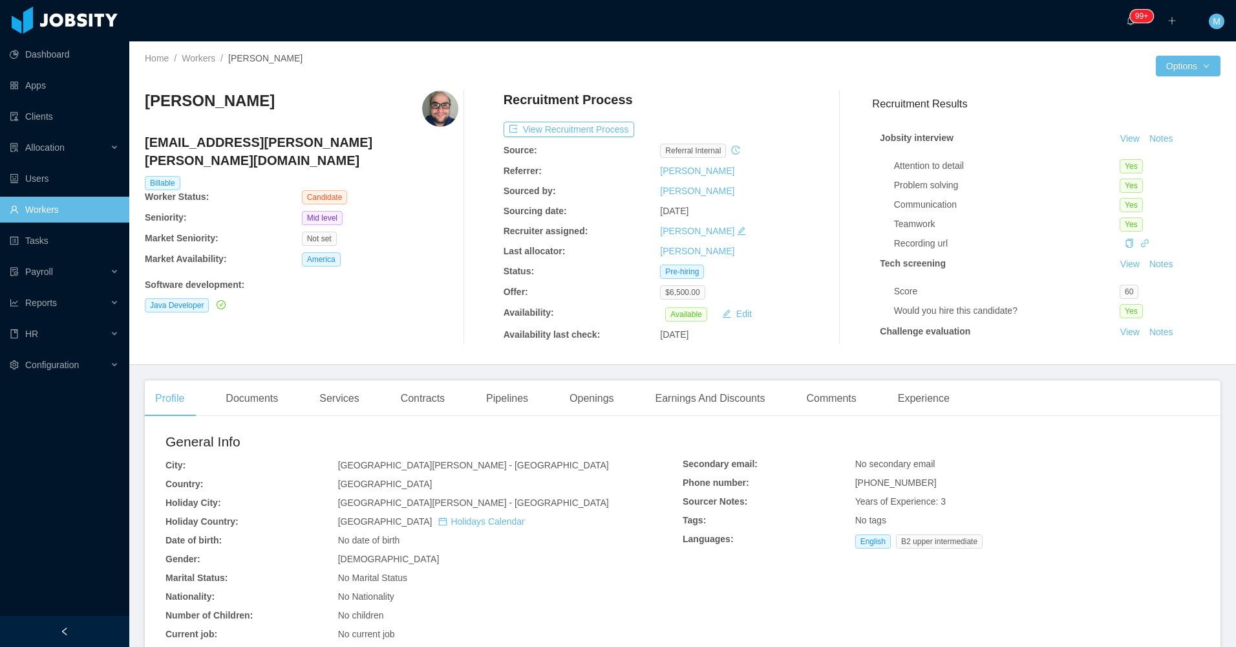
drag, startPoint x: 303, startPoint y: 104, endPoint x: 147, endPoint y: 101, distance: 156.5
click at [147, 101] on div "[PERSON_NAME] [PERSON_NAME][EMAIL_ADDRESS][PERSON_NAME][PERSON_NAME][DOMAIN_NAM…" at bounding box center [683, 217] width 1076 height 274
copy h3 "[PERSON_NAME]"
